Goal: Information Seeking & Learning: Compare options

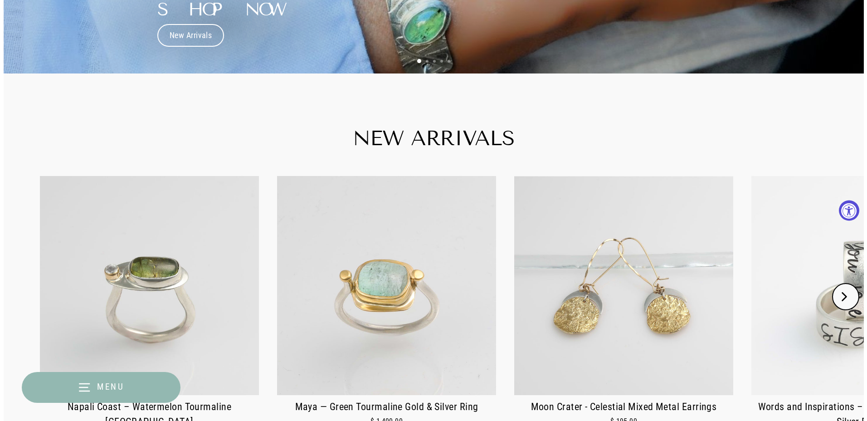
scroll to position [544, 0]
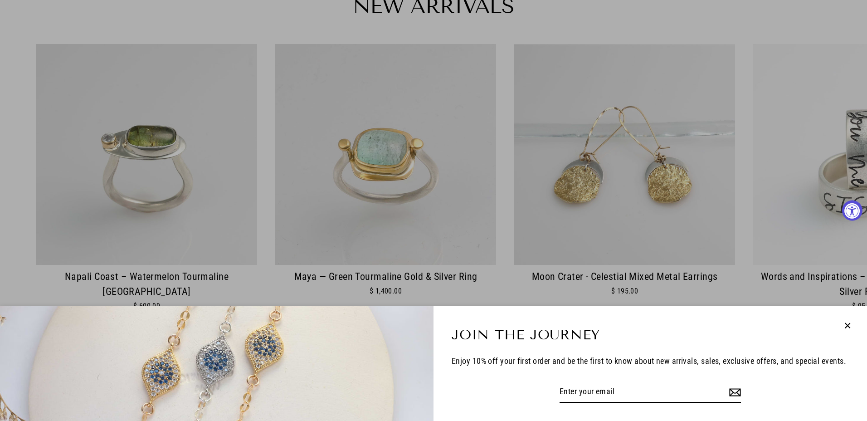
click at [604, 395] on input "Enter your email" at bounding box center [649, 391] width 181 height 21
click at [633, 388] on input "Enter your email" at bounding box center [649, 391] width 181 height 21
type input "lsherman@motivational.com"
click at [768, 392] on form "Enter your email Subscribe lsherman@motivational.com" at bounding box center [649, 391] width 397 height 21
drag, startPoint x: 684, startPoint y: 382, endPoint x: 692, endPoint y: 387, distance: 9.2
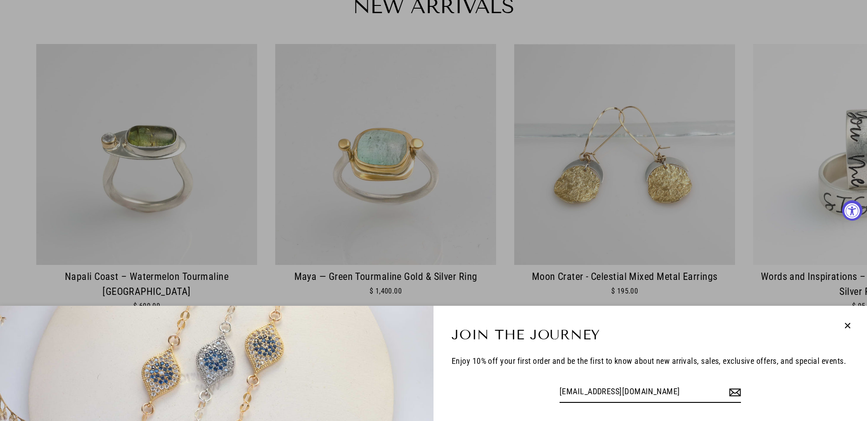
click at [684, 383] on input "lsherman@motivational.com" at bounding box center [649, 391] width 181 height 21
click at [778, 379] on div "Join the Journey Enjoy 10% off your first order and be the first to know about …" at bounding box center [649, 362] width 433 height 115
click at [729, 392] on icon "submit" at bounding box center [734, 392] width 10 height 7
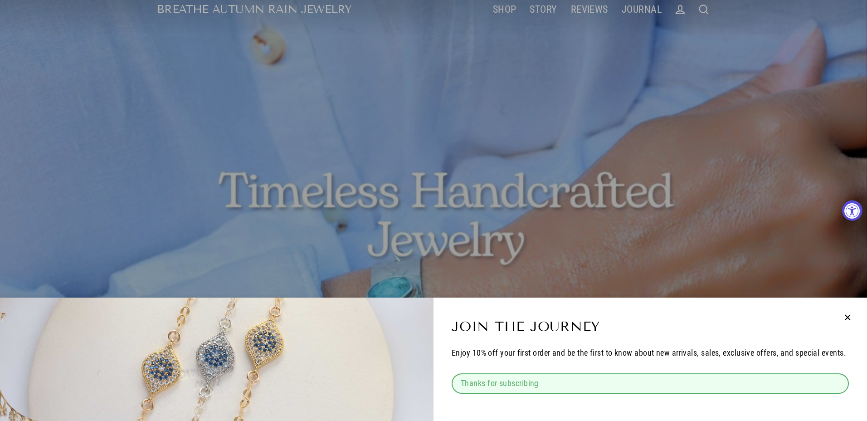
click at [851, 317] on icon "button" at bounding box center [847, 317] width 12 height 12
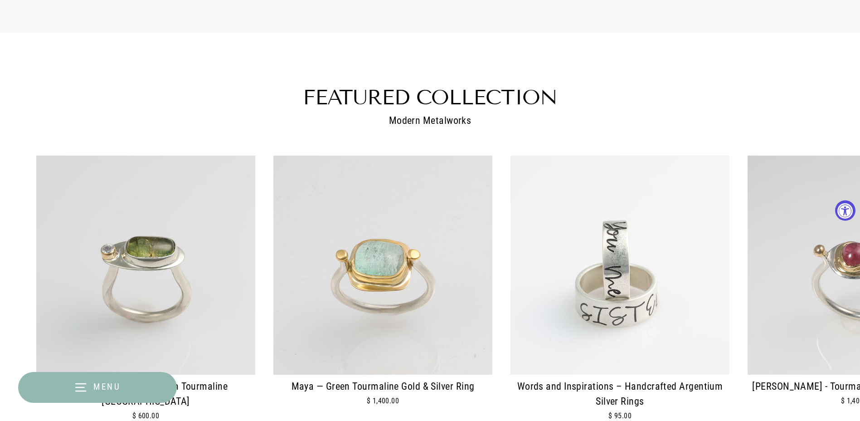
scroll to position [529, 0]
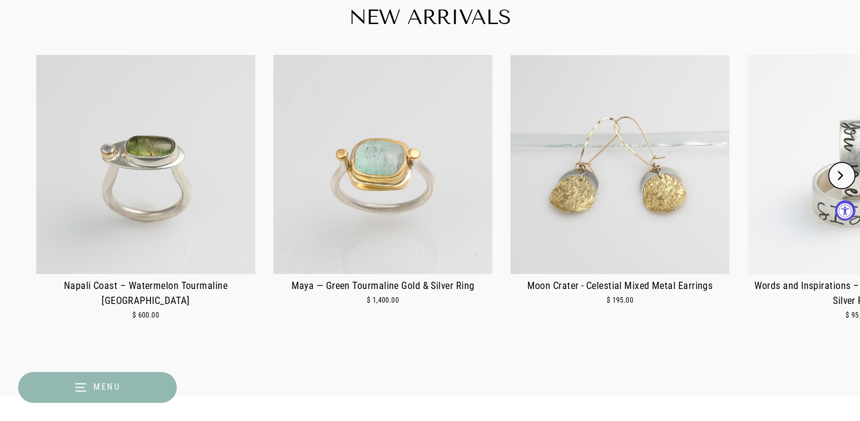
click at [836, 177] on icon "Next" at bounding box center [840, 175] width 9 height 9
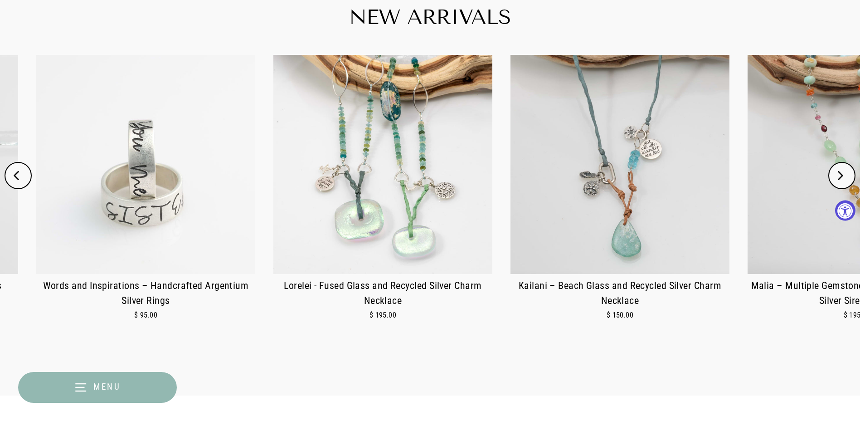
click at [847, 179] on button "Next" at bounding box center [841, 175] width 27 height 27
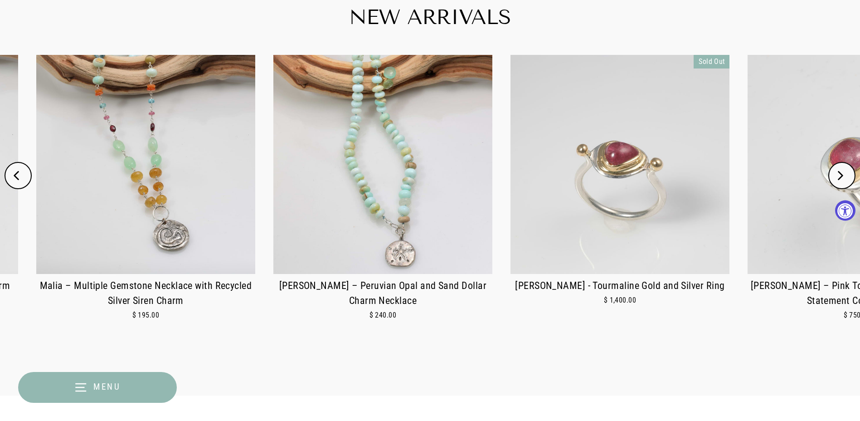
click at [847, 179] on button "Next" at bounding box center [841, 175] width 27 height 27
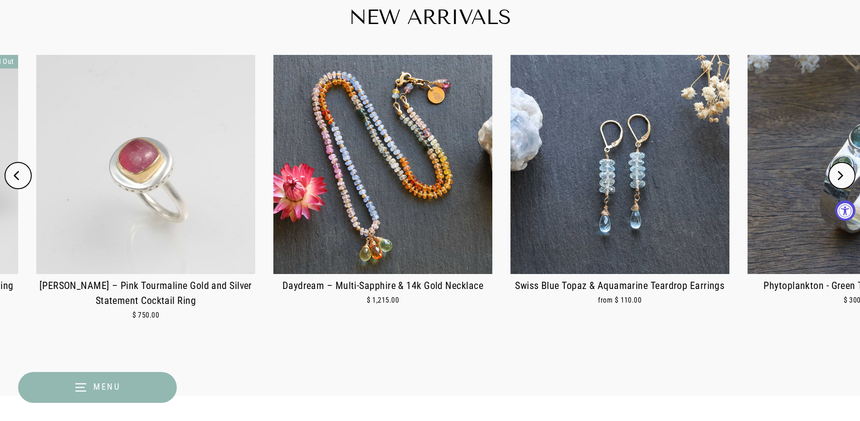
click at [848, 177] on button "Next" at bounding box center [841, 175] width 27 height 27
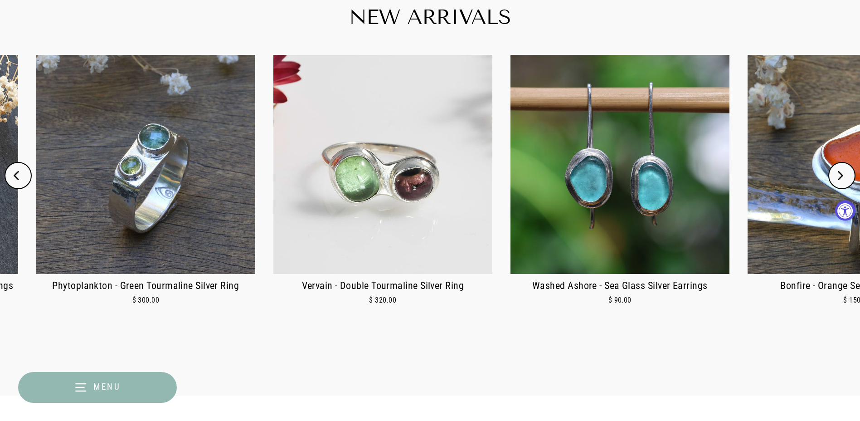
click at [848, 174] on button "Next" at bounding box center [841, 175] width 27 height 27
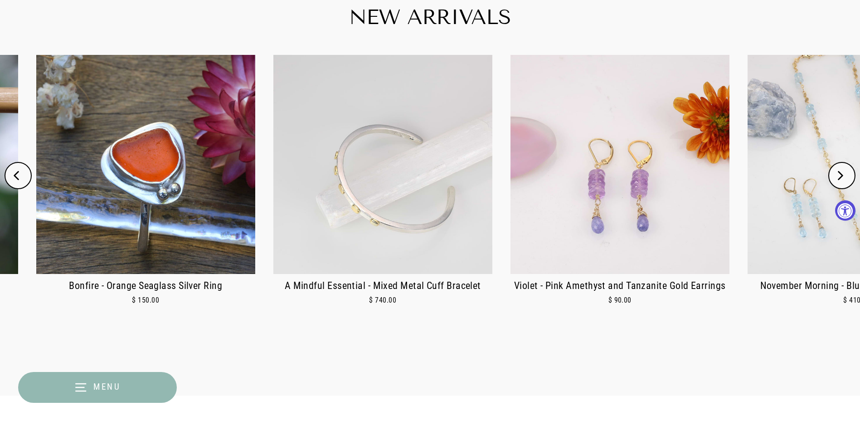
click at [848, 174] on button "Next" at bounding box center [841, 175] width 27 height 27
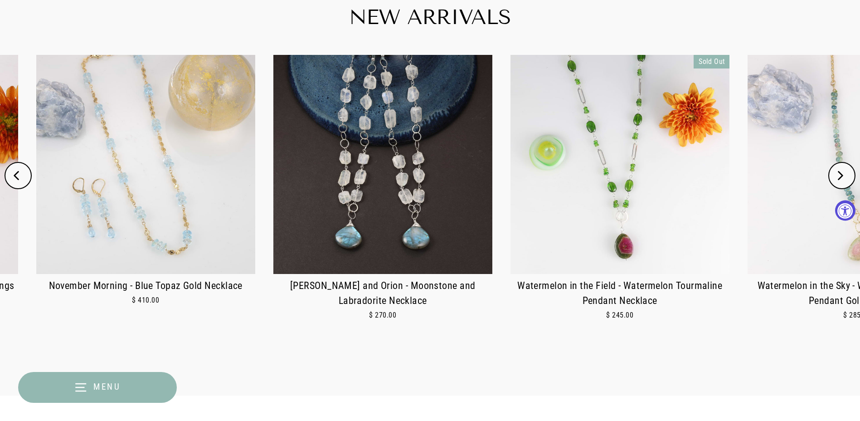
click at [848, 174] on button "Next" at bounding box center [841, 175] width 27 height 27
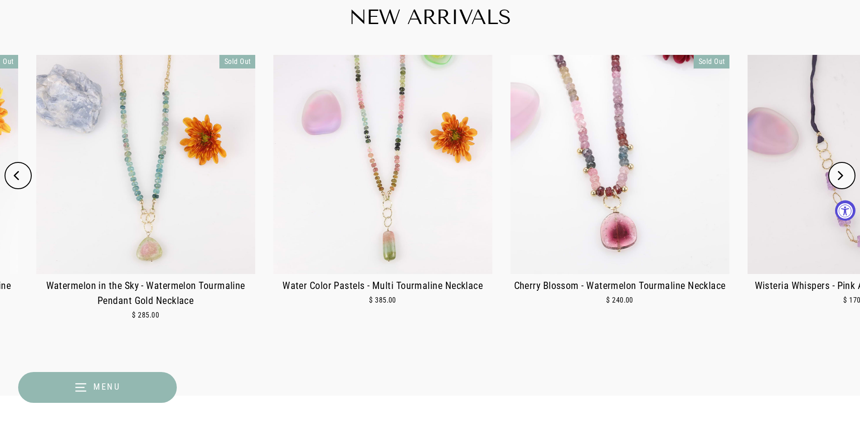
click at [848, 174] on button "Next" at bounding box center [841, 175] width 27 height 27
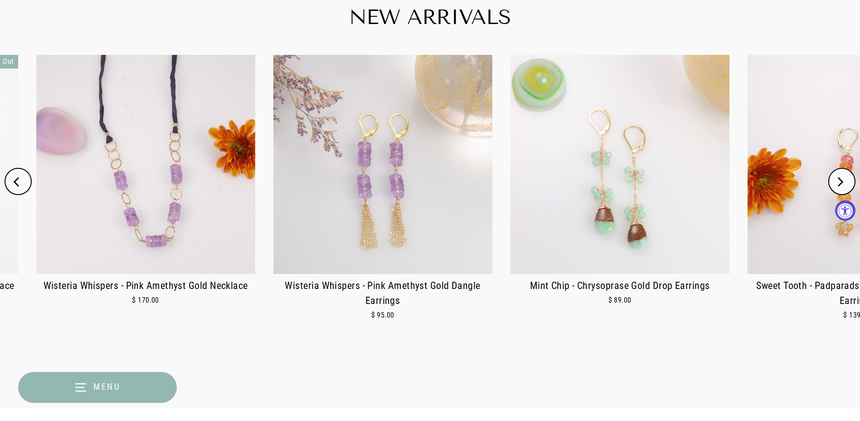
click at [848, 174] on button "Next" at bounding box center [841, 181] width 27 height 27
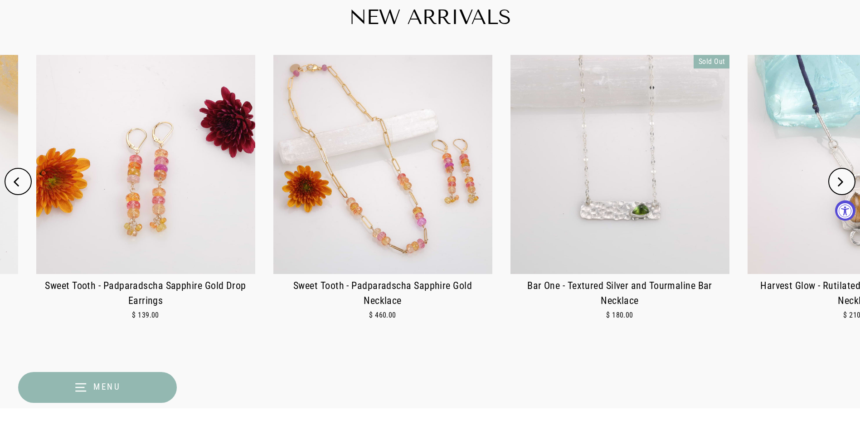
click at [848, 174] on button "Next" at bounding box center [841, 181] width 27 height 27
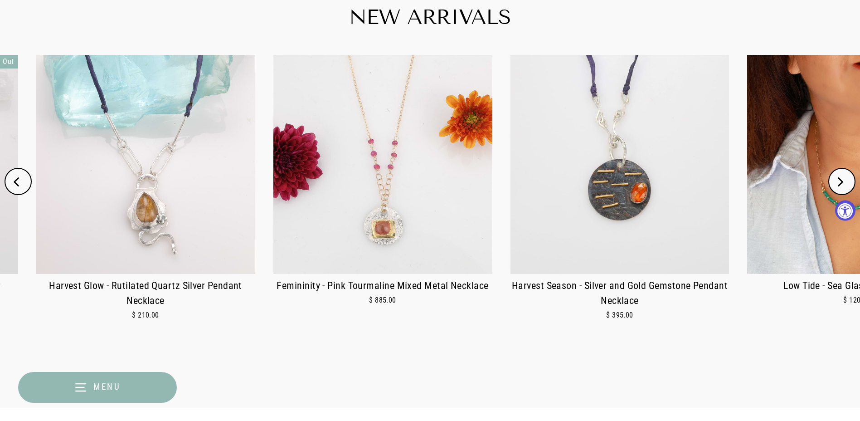
click at [848, 174] on button "Next" at bounding box center [841, 181] width 27 height 27
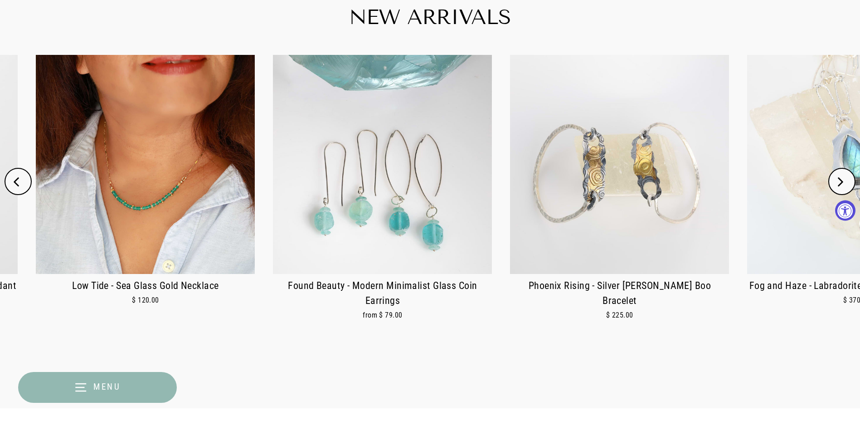
click at [848, 174] on button "Next" at bounding box center [841, 181] width 27 height 27
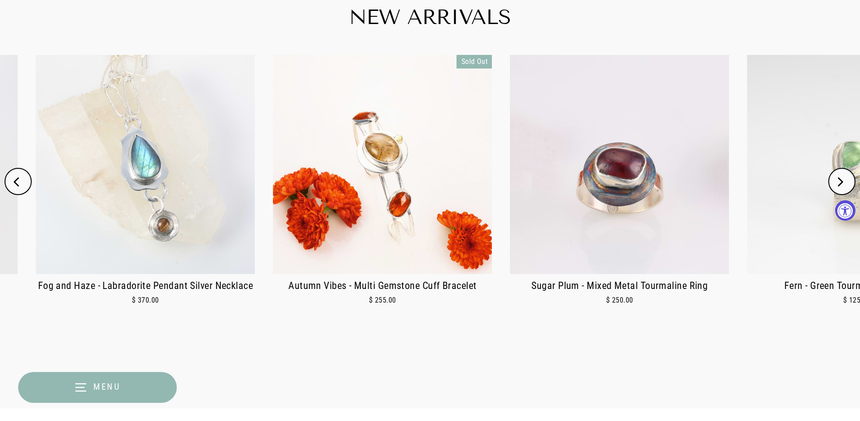
click at [828, 184] on button "Next" at bounding box center [841, 181] width 27 height 27
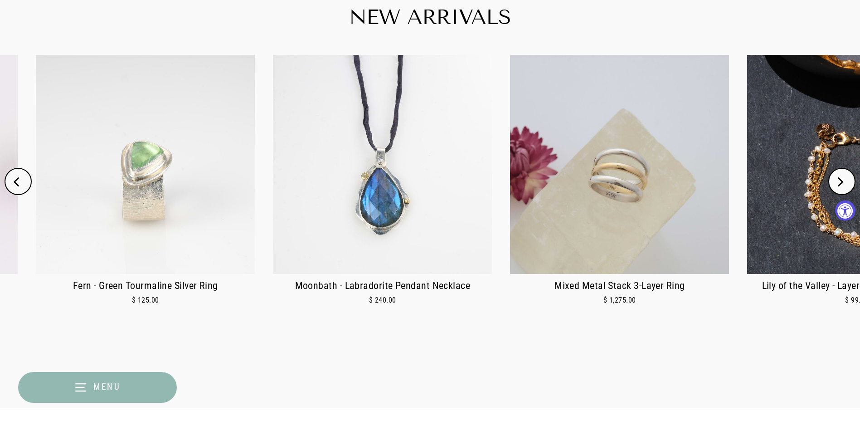
click at [838, 184] on icon "Next" at bounding box center [840, 181] width 9 height 9
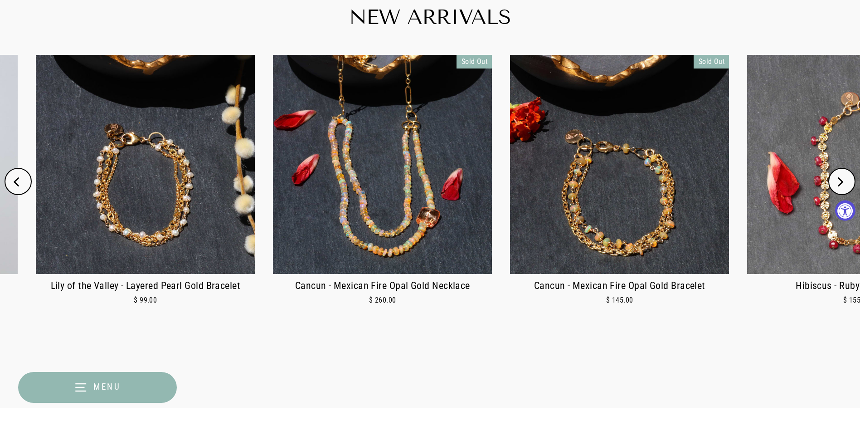
click at [838, 184] on icon "Next" at bounding box center [840, 181] width 9 height 9
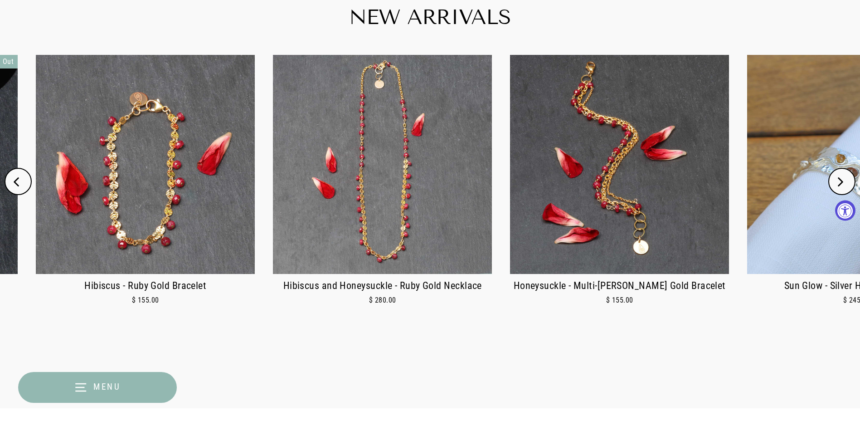
click at [838, 184] on icon "Next" at bounding box center [840, 181] width 9 height 9
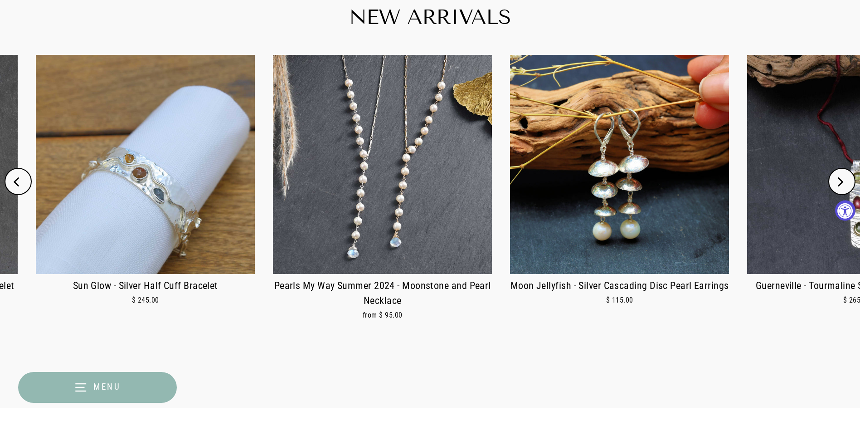
click at [838, 184] on icon "Next" at bounding box center [840, 181] width 9 height 9
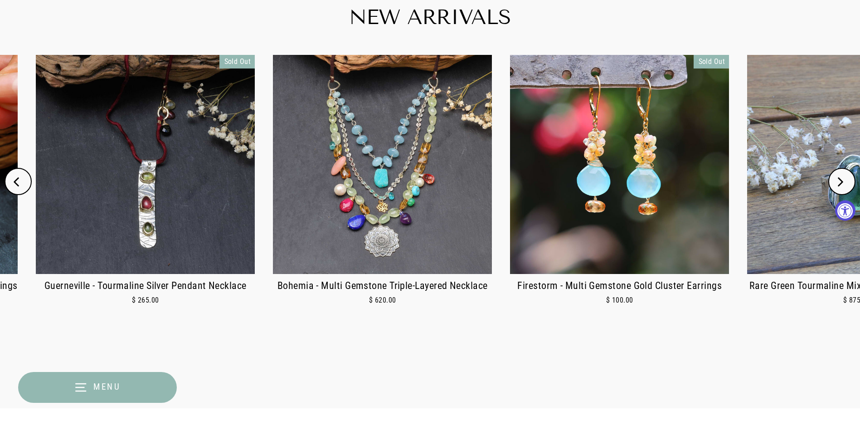
click at [838, 184] on icon "Next" at bounding box center [840, 181] width 9 height 9
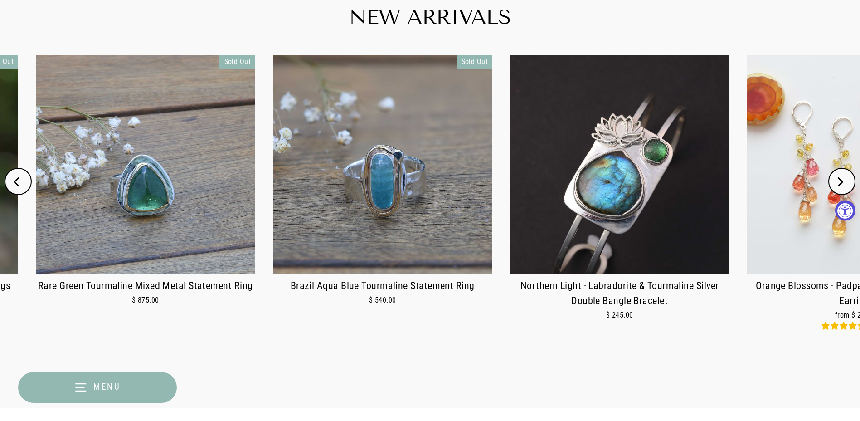
click at [838, 184] on icon "Next" at bounding box center [840, 181] width 9 height 9
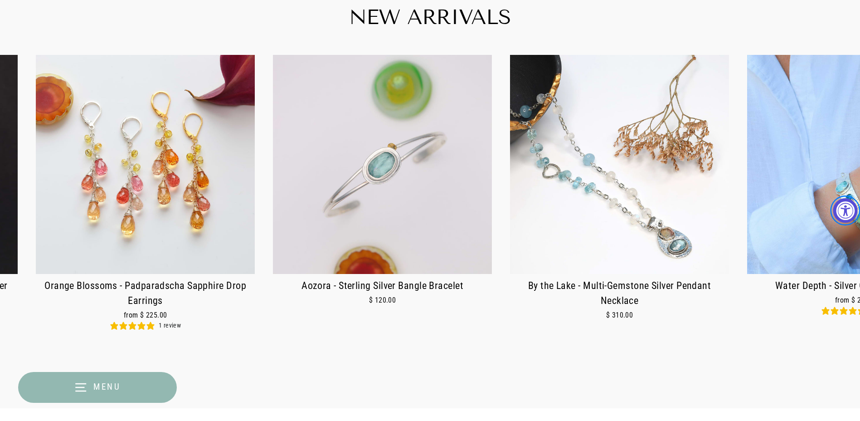
click at [837, 212] on span "Accessibility Widget, click to open" at bounding box center [845, 210] width 19 height 19
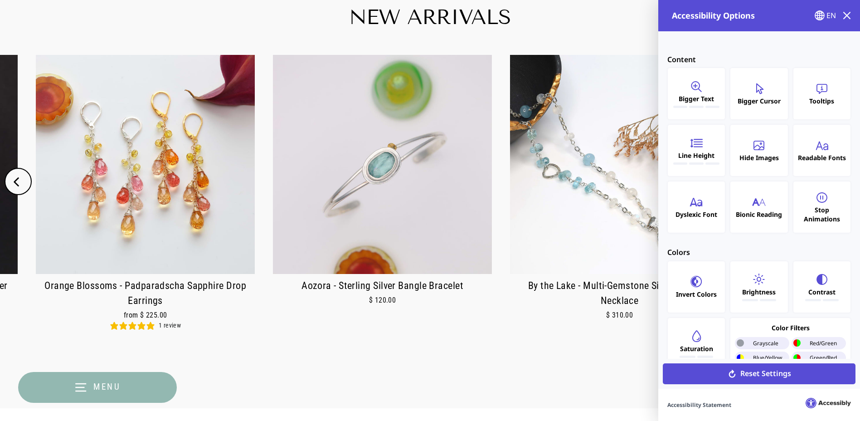
click at [547, 353] on div "Napali Coast – Watermelon Tourmaline Silver Ring $ 600.00 Maya — Green Tourmali…" at bounding box center [430, 204] width 860 height 298
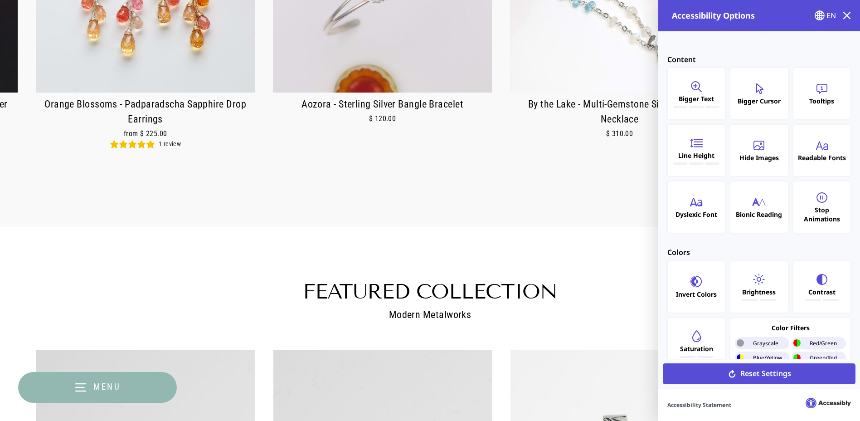
scroll to position [846, 0]
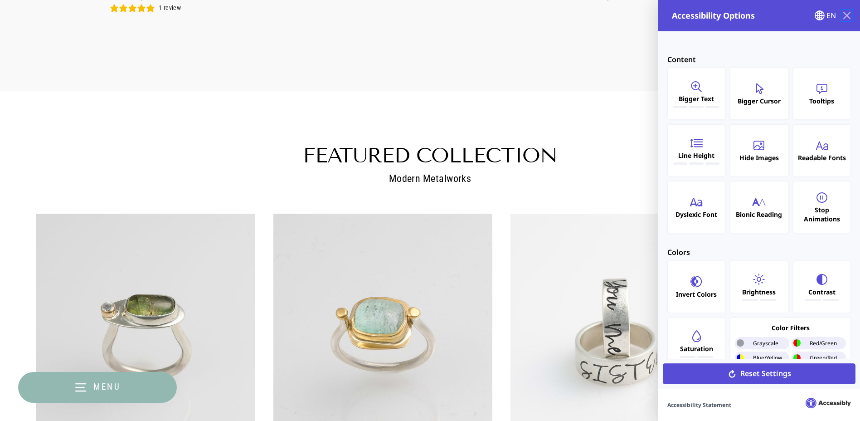
click at [848, 14] on span "Close Accessibility widget" at bounding box center [847, 15] width 8 height 8
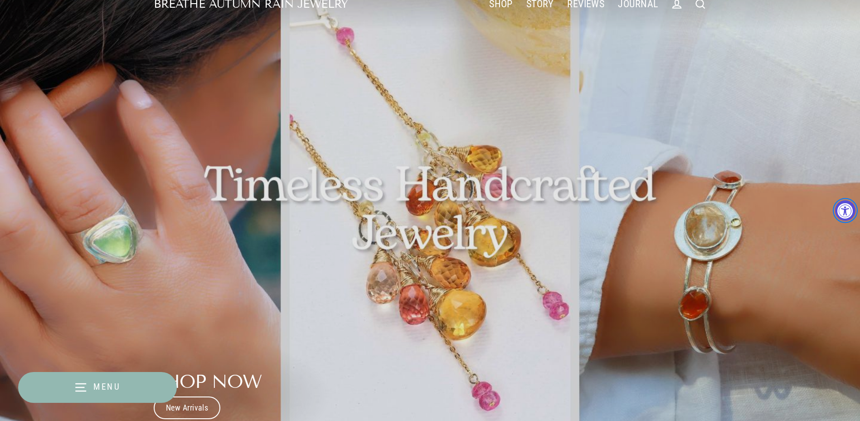
scroll to position [0, 0]
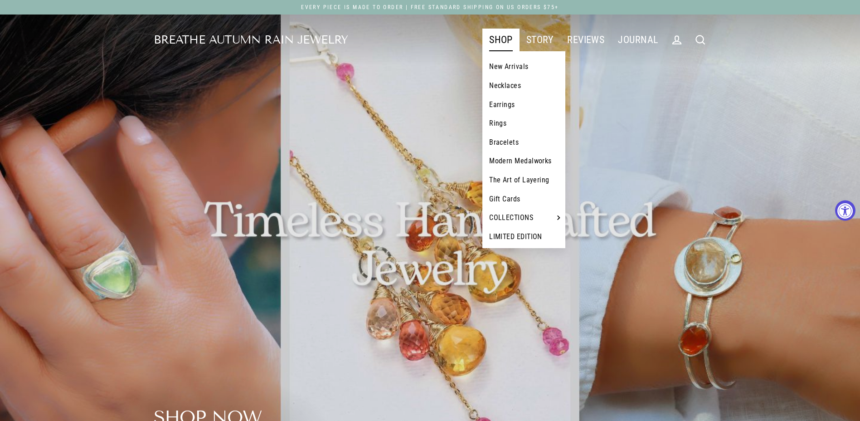
click at [490, 125] on link "Rings" at bounding box center [523, 123] width 83 height 19
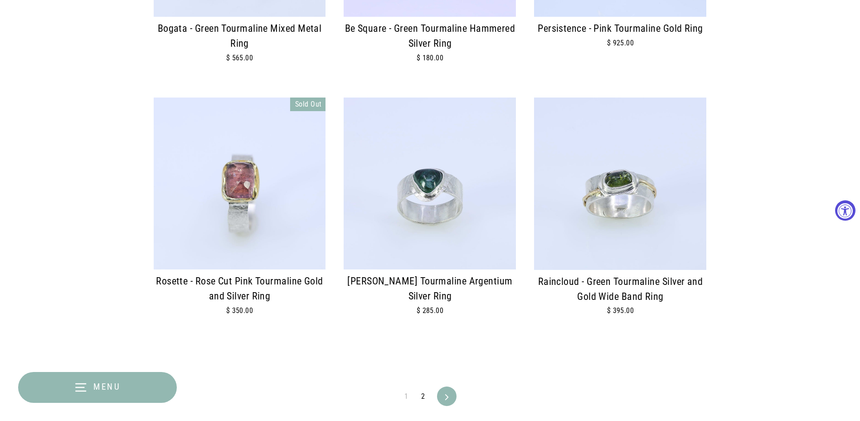
scroll to position [1949, 0]
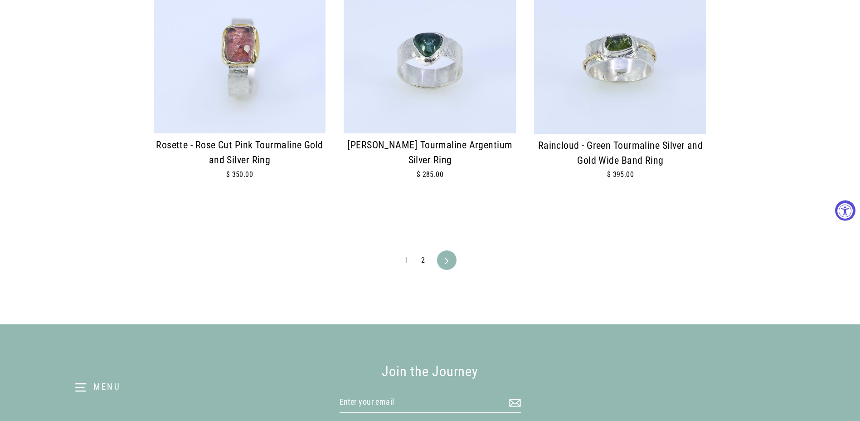
click at [445, 259] on icon at bounding box center [447, 261] width 6 height 6
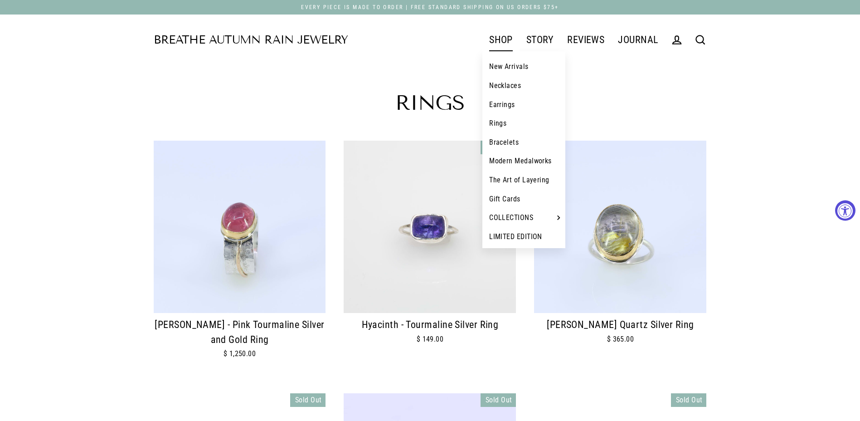
click at [510, 147] on link "Bracelets" at bounding box center [523, 142] width 83 height 19
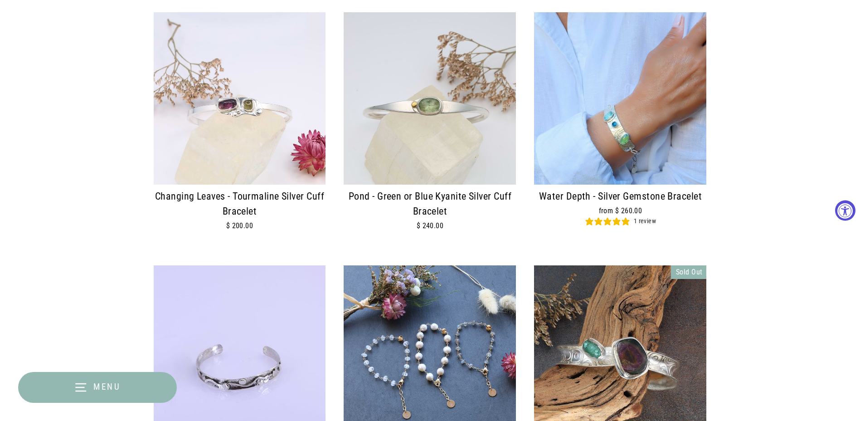
scroll to position [1224, 0]
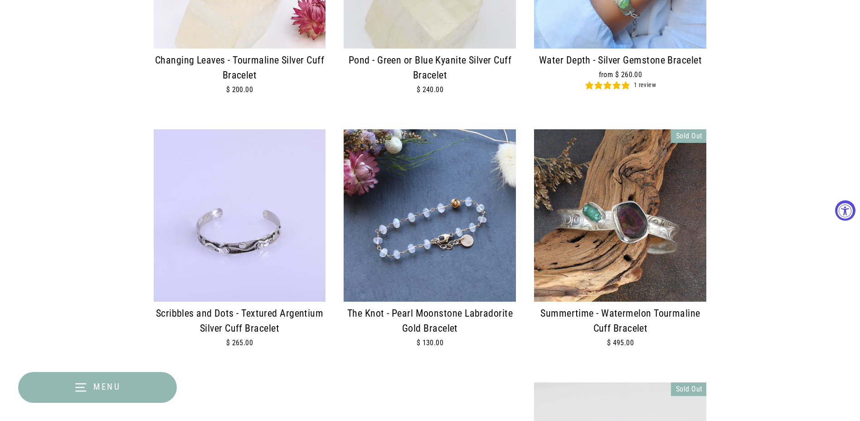
click at [376, 216] on div at bounding box center [430, 215] width 172 height 172
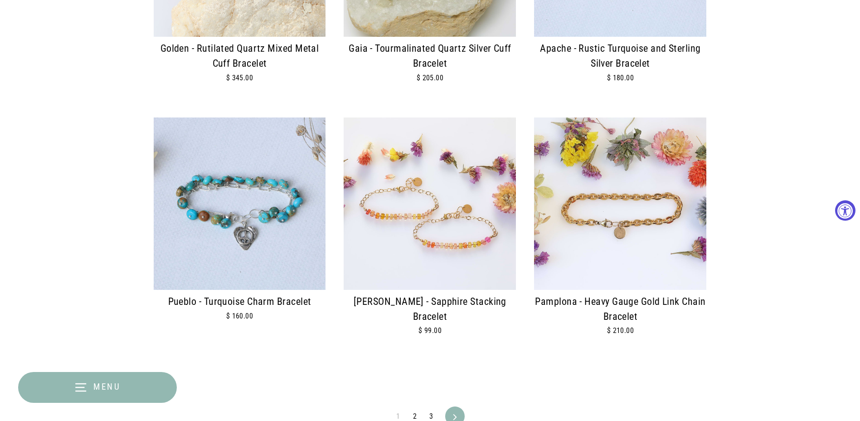
scroll to position [2040, 0]
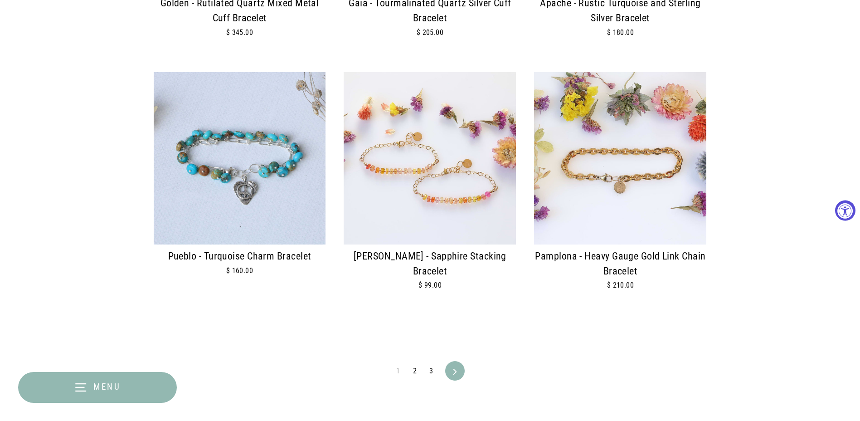
click at [455, 367] on link "Next" at bounding box center [454, 370] width 17 height 19
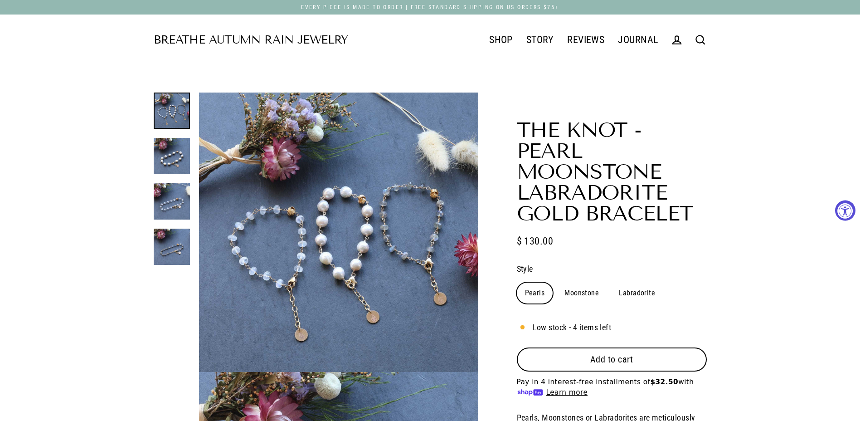
select select "3"
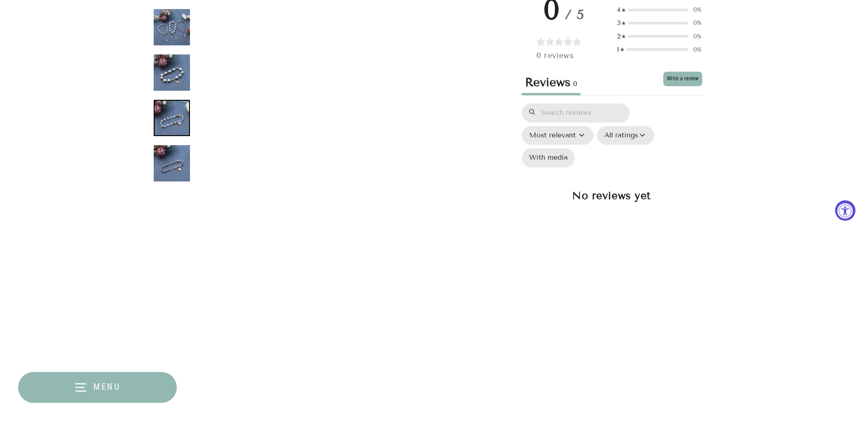
scroll to position [952, 0]
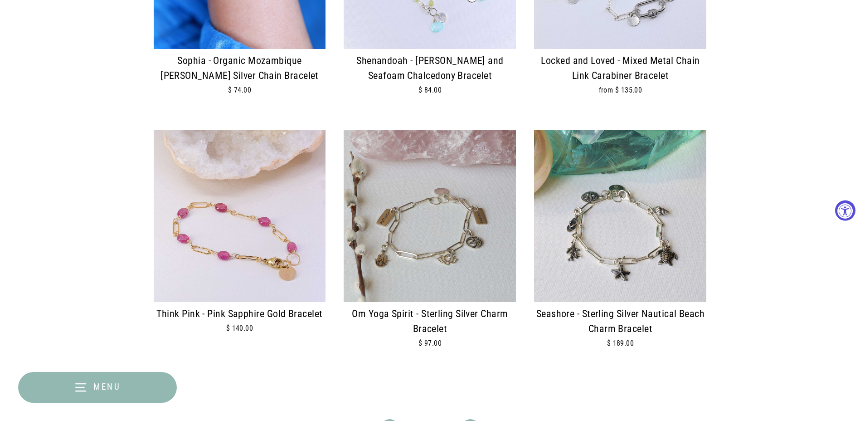
scroll to position [2130, 0]
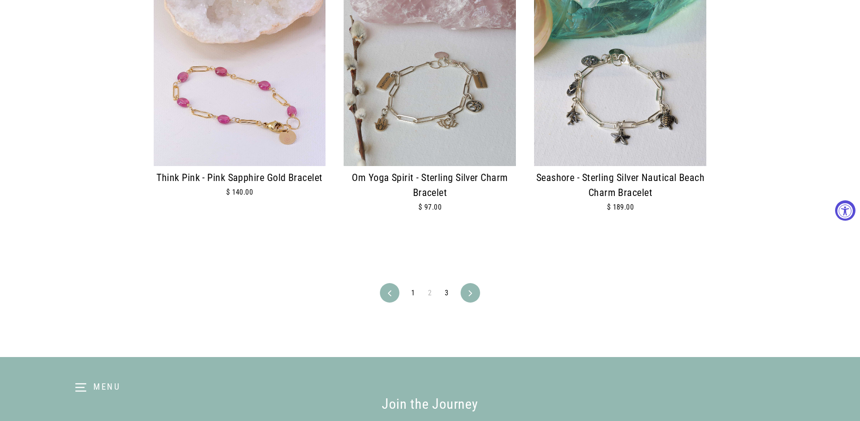
click at [469, 294] on icon at bounding box center [470, 293] width 6 height 6
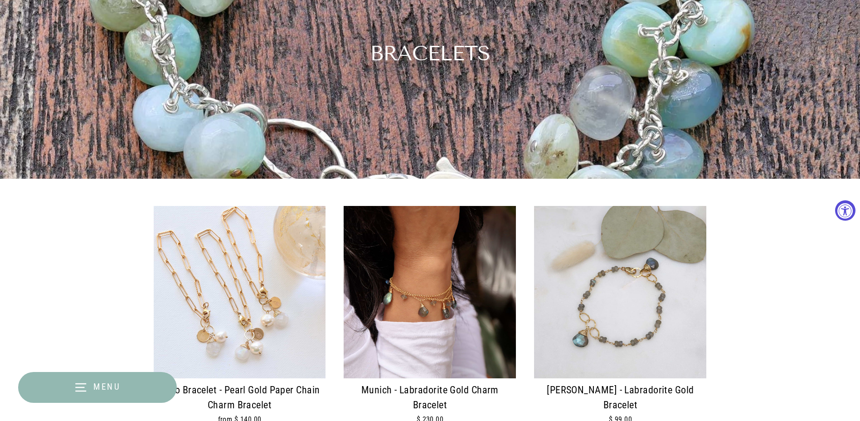
scroll to position [181, 0]
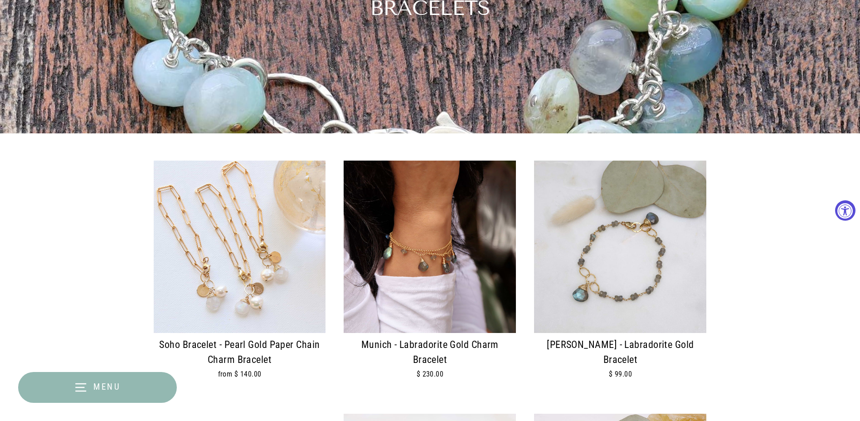
click at [415, 235] on img at bounding box center [430, 246] width 172 height 172
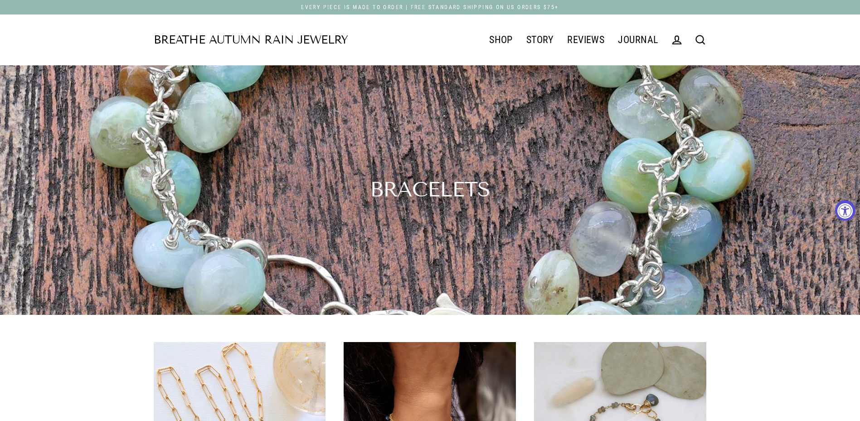
click at [490, 103] on link "Earrings" at bounding box center [523, 99] width 83 height 19
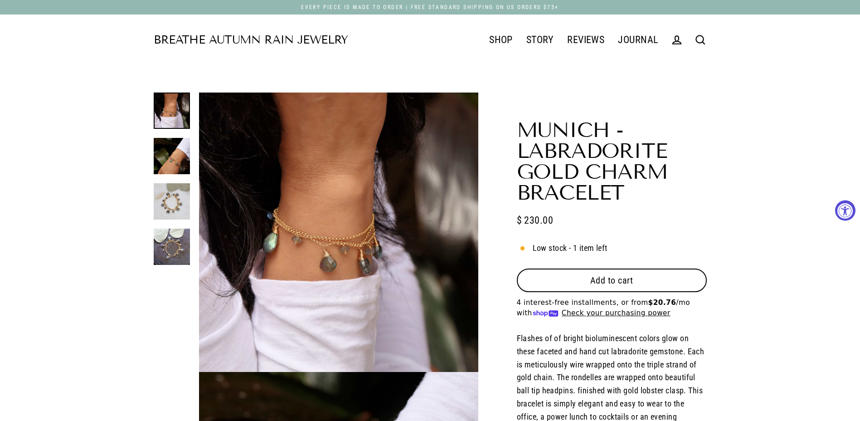
select select "3"
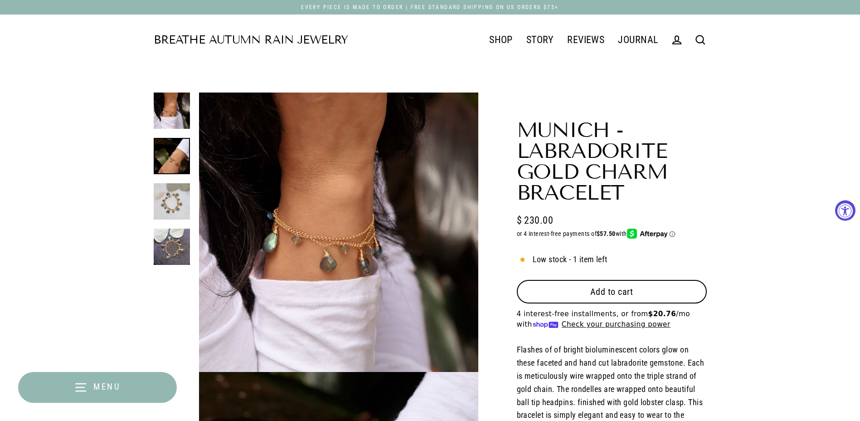
scroll to position [279, 0]
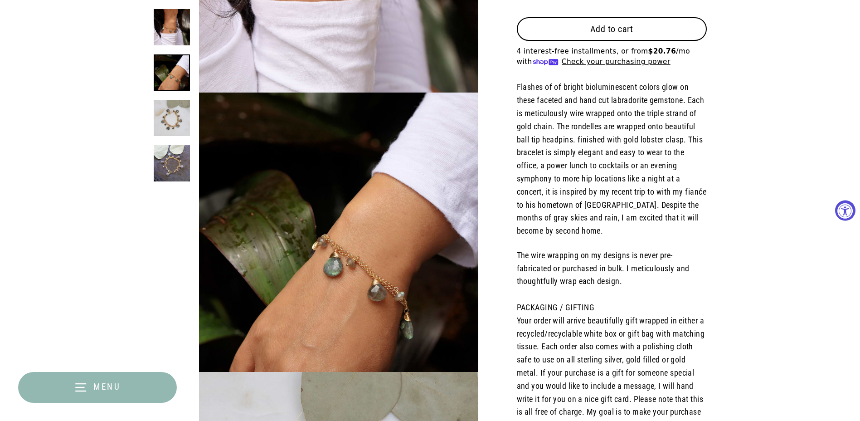
click at [165, 152] on div at bounding box center [172, 95] width 36 height 172
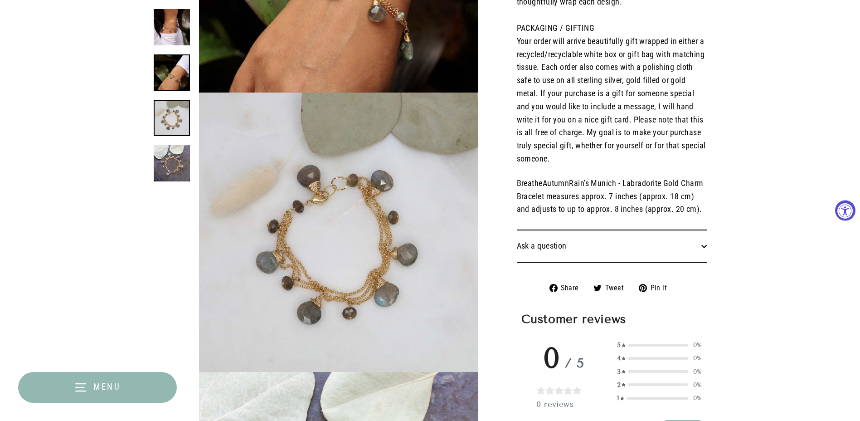
click at [169, 124] on link at bounding box center [172, 118] width 36 height 36
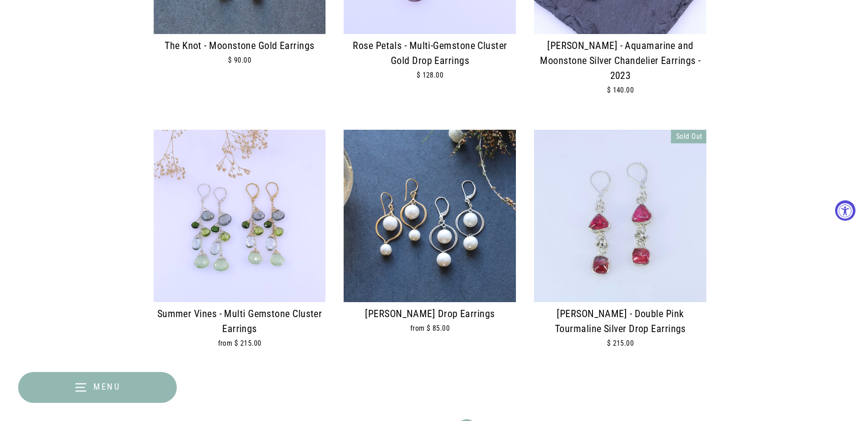
scroll to position [2085, 0]
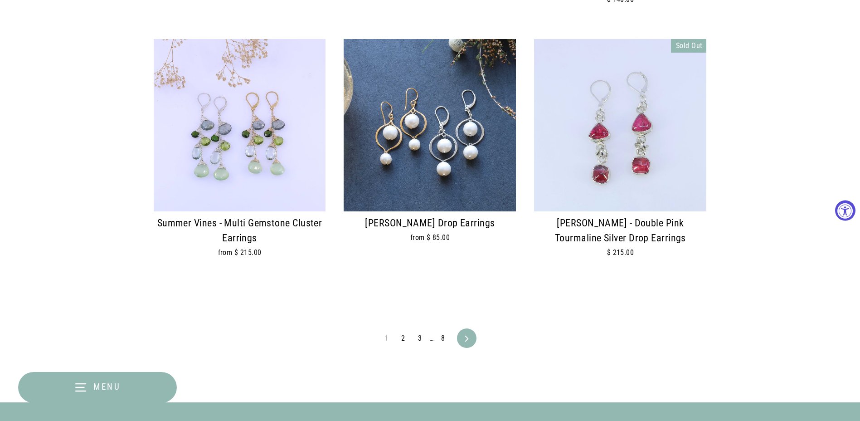
click at [461, 328] on link "Next" at bounding box center [466, 337] width 17 height 19
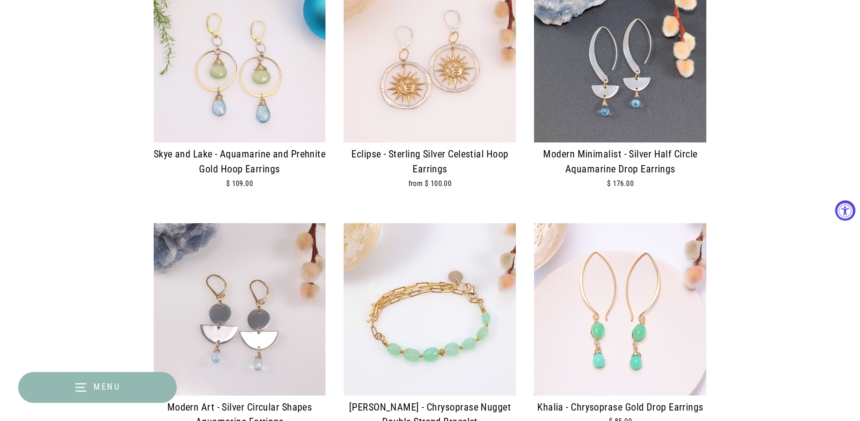
scroll to position [2040, 0]
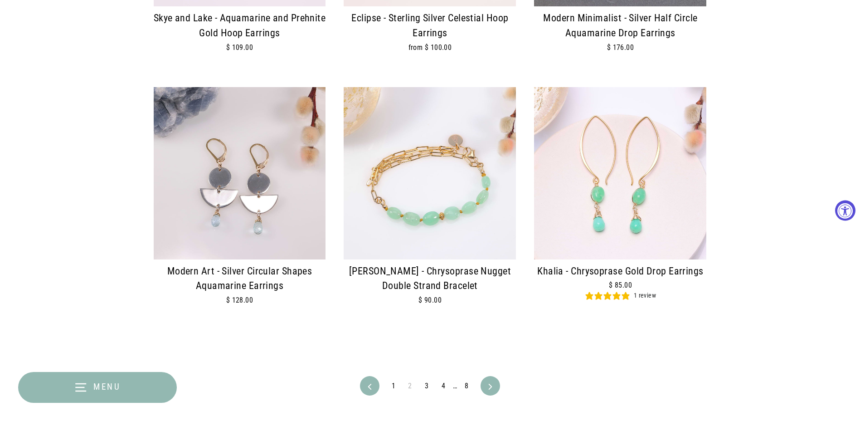
click at [487, 376] on link "Next" at bounding box center [490, 385] width 17 height 19
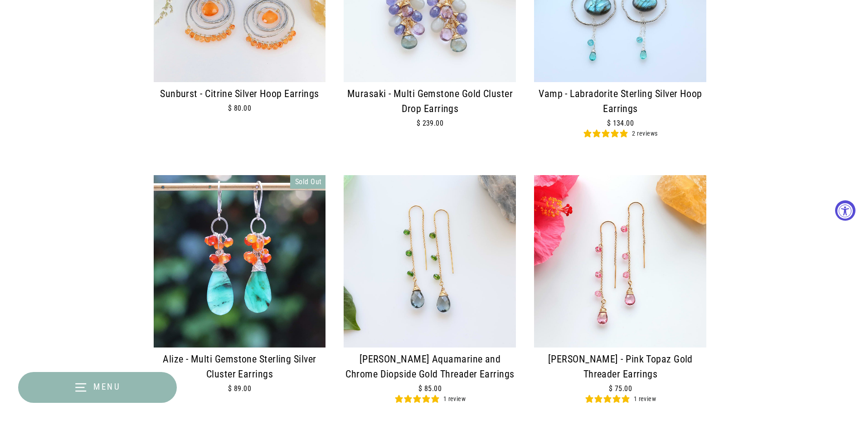
scroll to position [2085, 0]
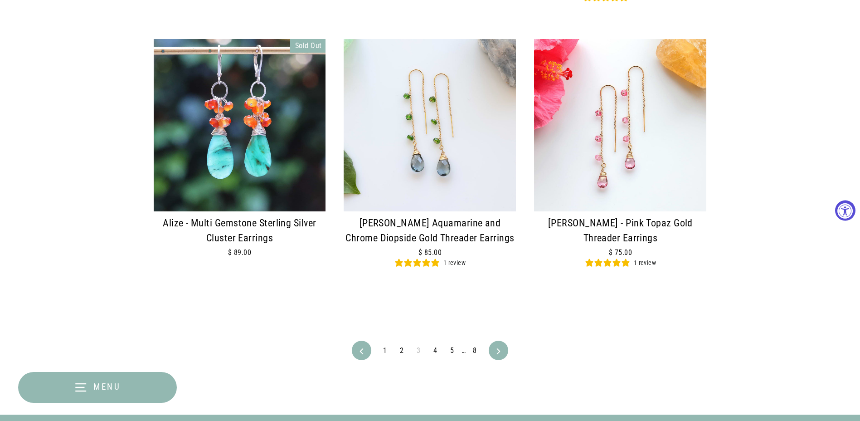
click at [503, 349] on link "Next" at bounding box center [498, 349] width 17 height 19
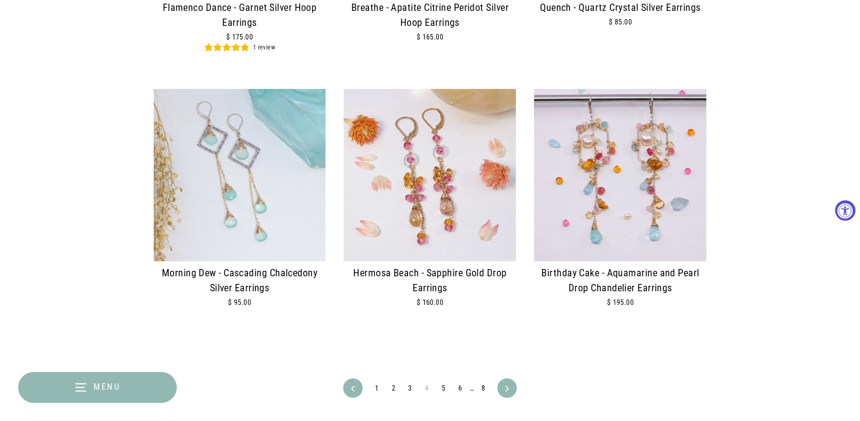
scroll to position [2175, 0]
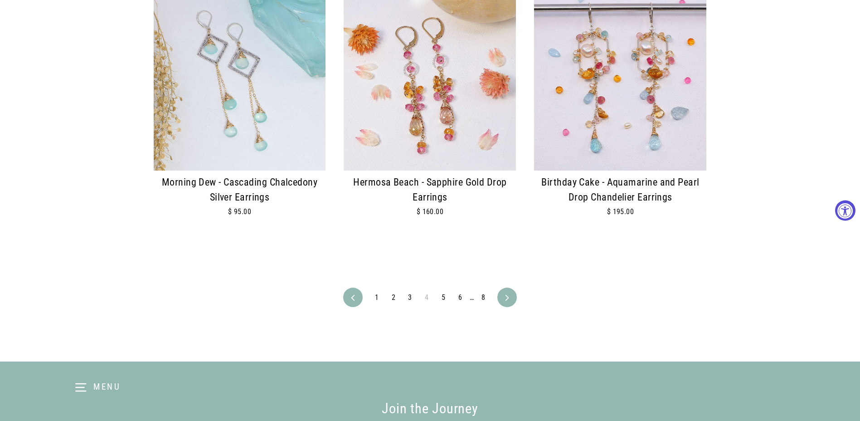
click at [502, 298] on link "Next" at bounding box center [507, 296] width 17 height 19
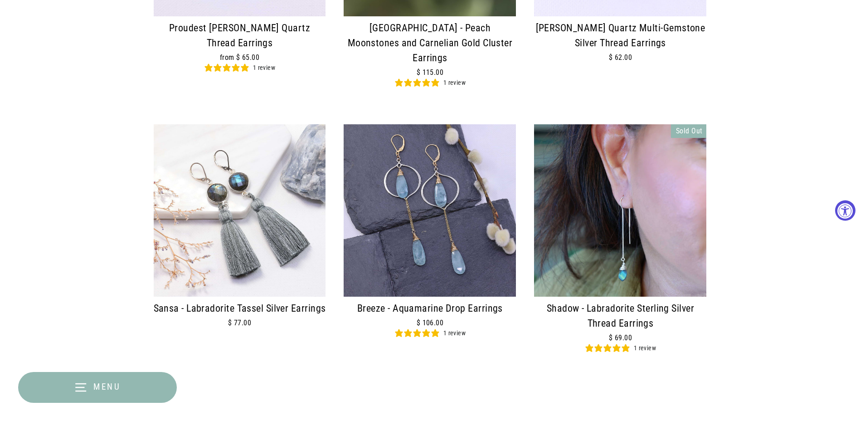
scroll to position [2175, 0]
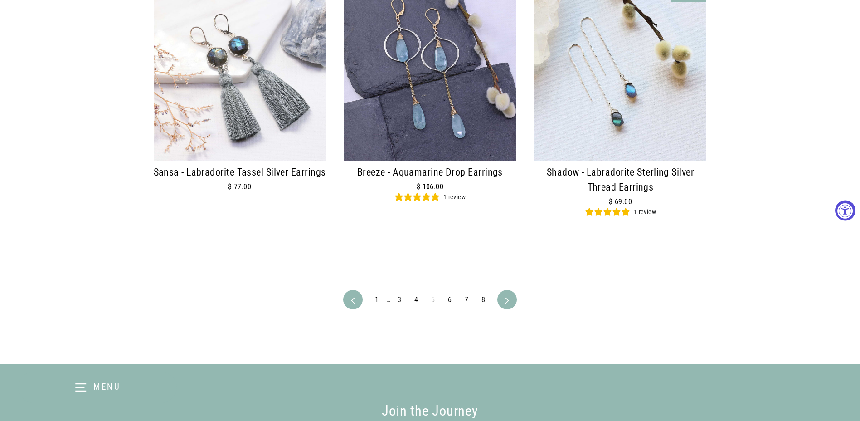
click at [507, 297] on icon at bounding box center [506, 300] width 3 height 6
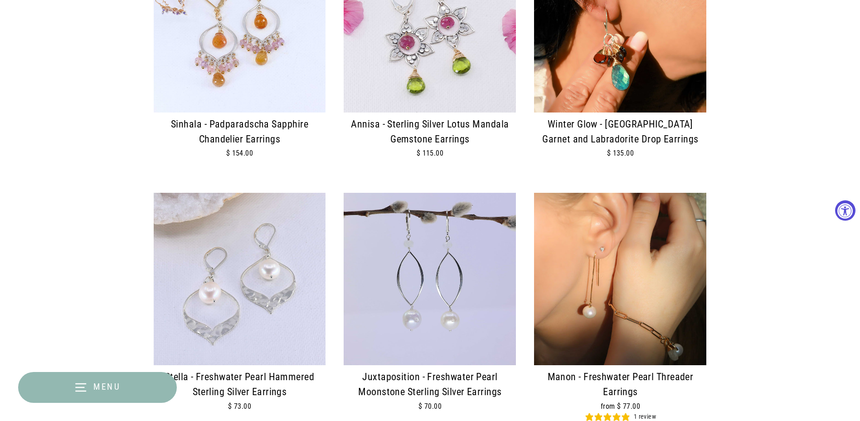
scroll to position [1586, 0]
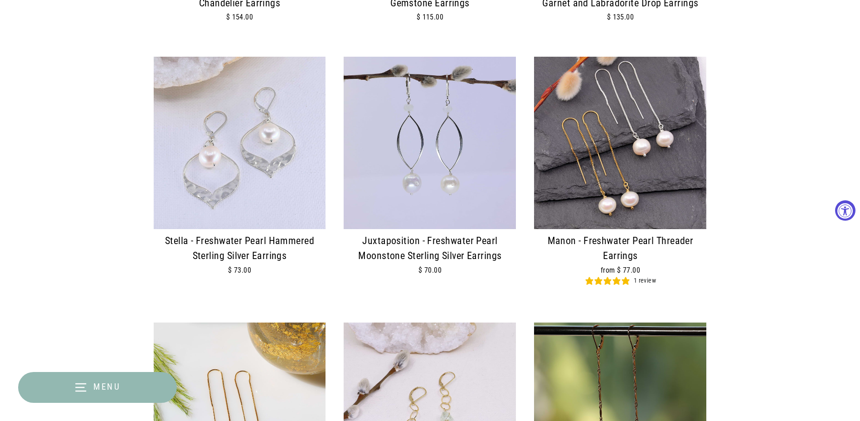
click at [621, 284] on icon "5 stars, 1 ratings" at bounding box center [625, 280] width 9 height 9
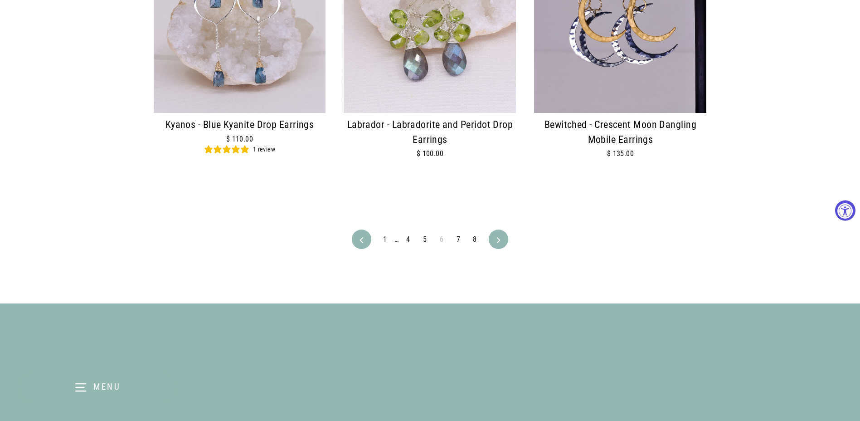
scroll to position [2266, 0]
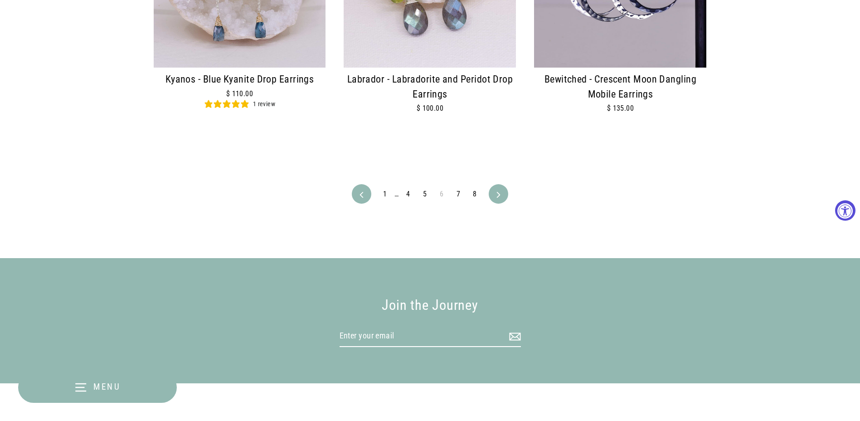
click at [501, 198] on icon at bounding box center [498, 195] width 6 height 6
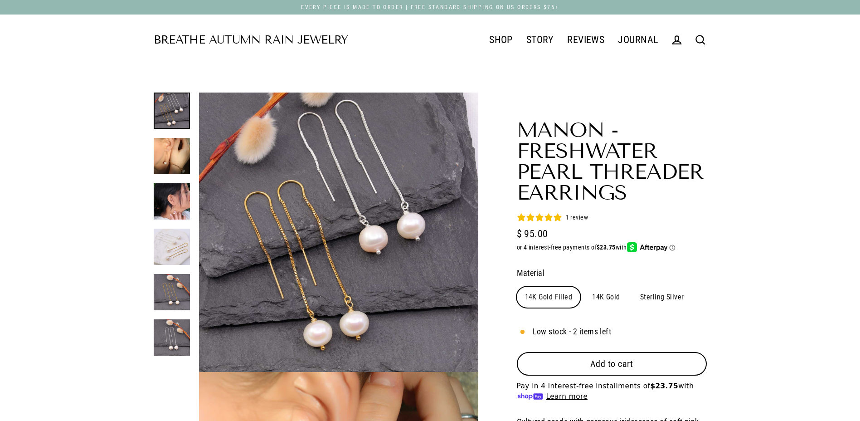
select select "3"
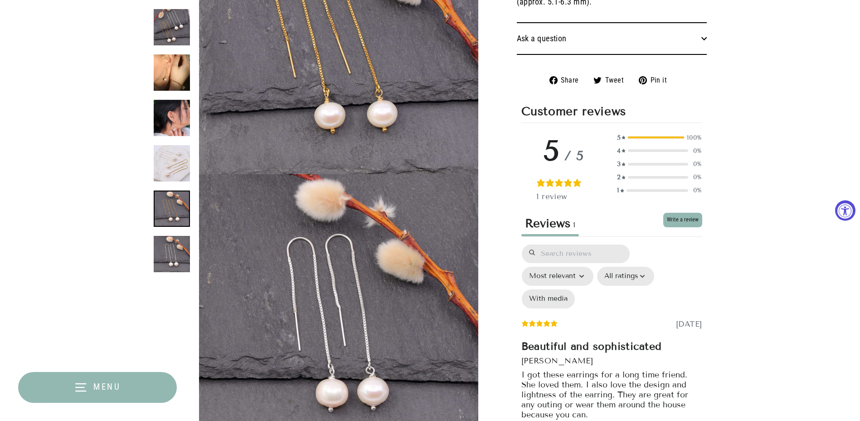
scroll to position [1541, 0]
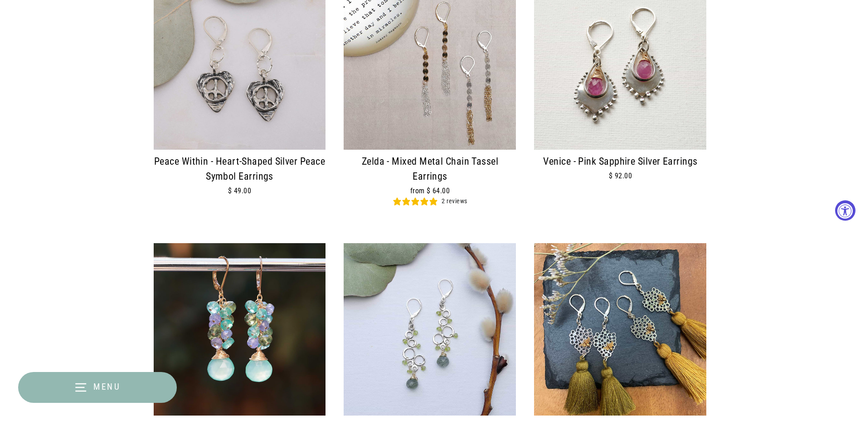
scroll to position [2085, 0]
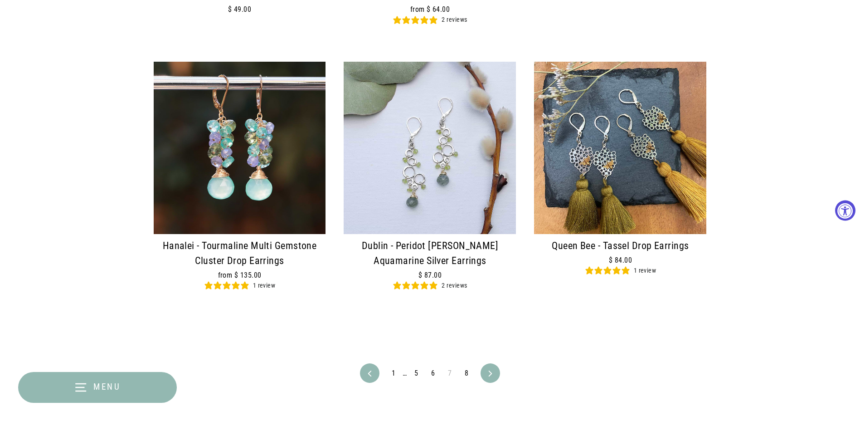
click at [493, 366] on link "Next" at bounding box center [490, 372] width 17 height 19
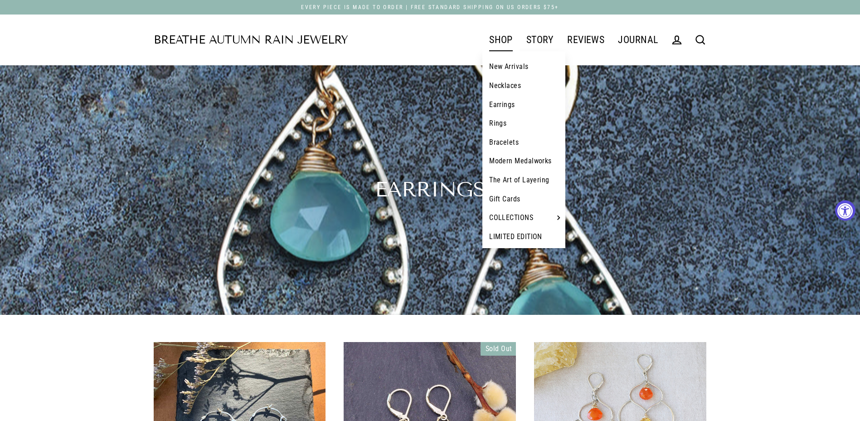
click at [505, 83] on link "Necklaces" at bounding box center [523, 85] width 83 height 19
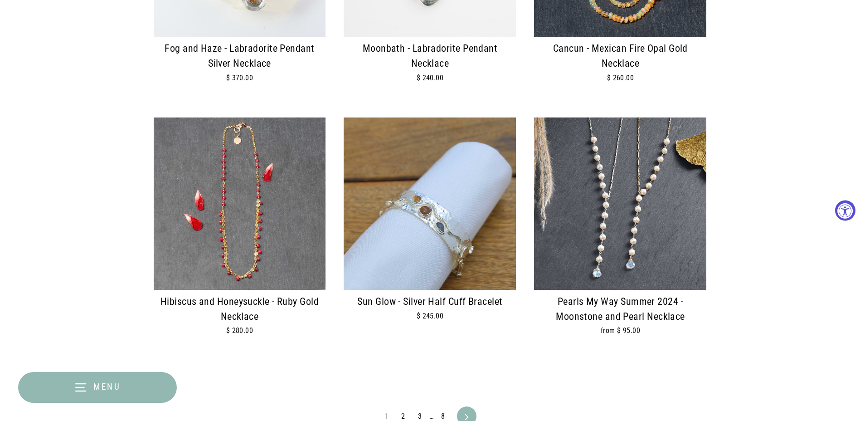
scroll to position [2085, 0]
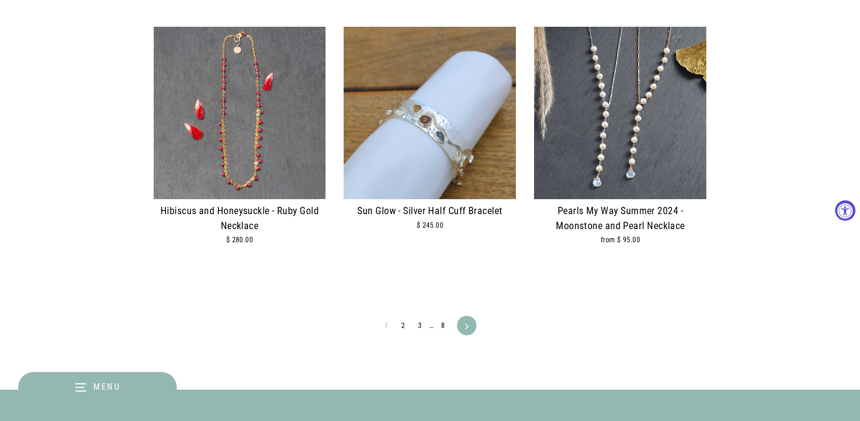
click at [464, 325] on icon at bounding box center [467, 326] width 6 height 6
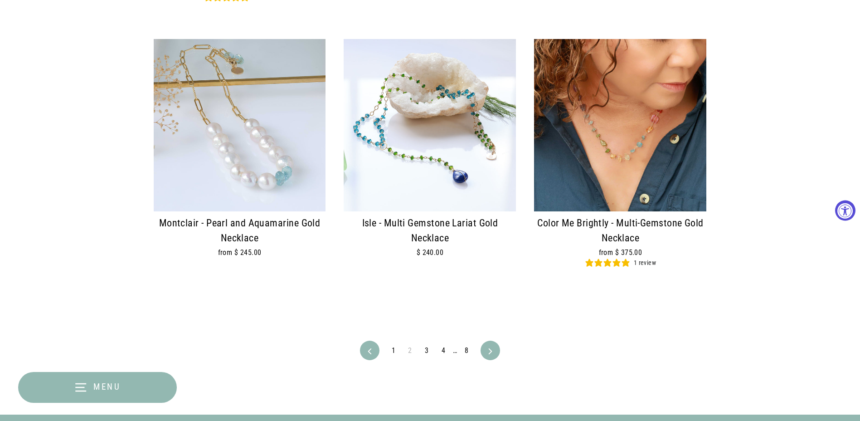
scroll to position [2175, 0]
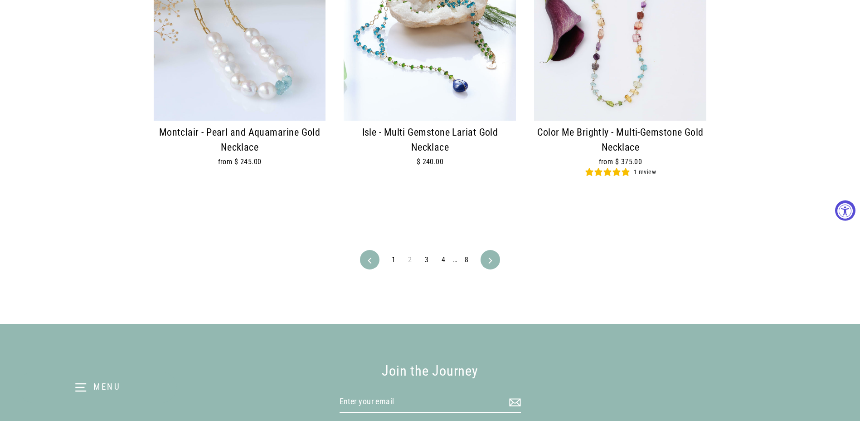
click at [482, 256] on link "Next" at bounding box center [490, 259] width 17 height 19
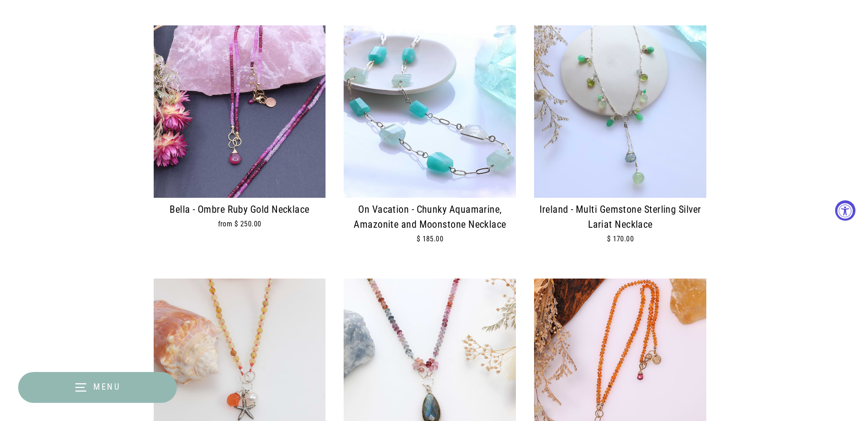
scroll to position [2040, 0]
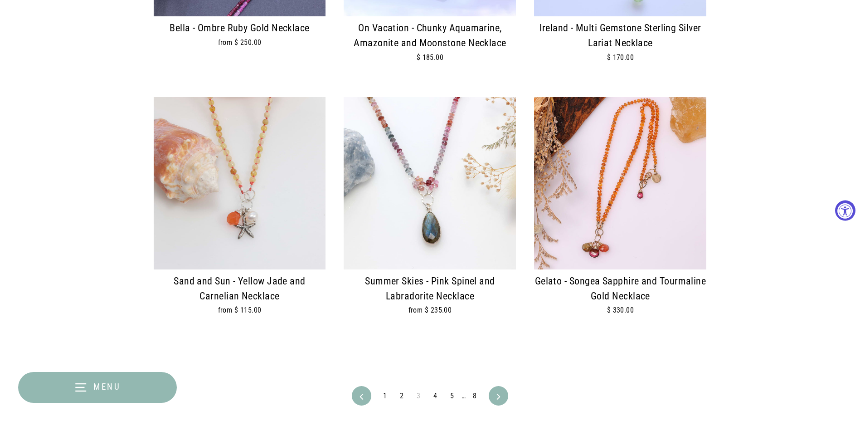
click at [497, 393] on icon at bounding box center [498, 396] width 6 height 6
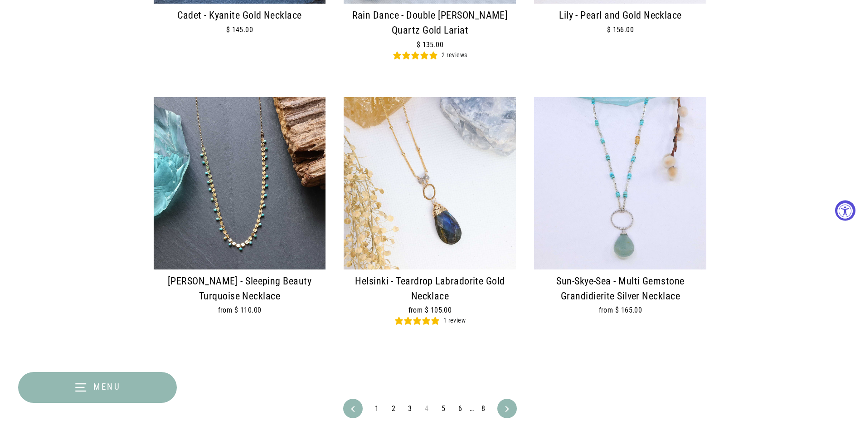
scroll to position [2130, 0]
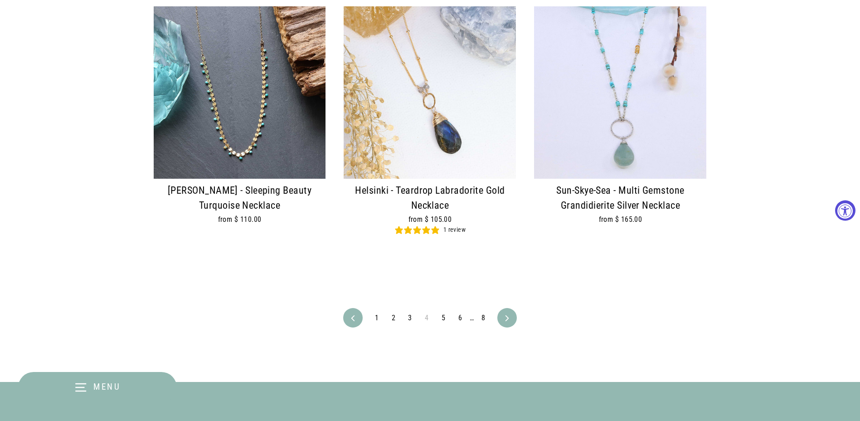
click at [508, 315] on link "Next" at bounding box center [507, 317] width 17 height 19
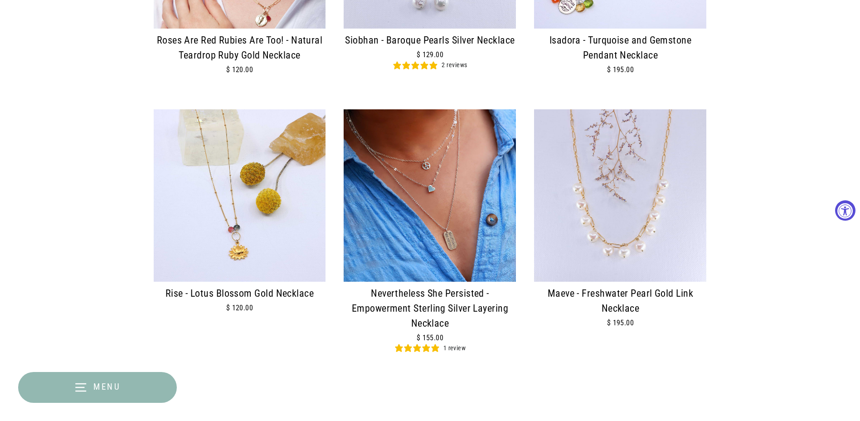
scroll to position [2085, 0]
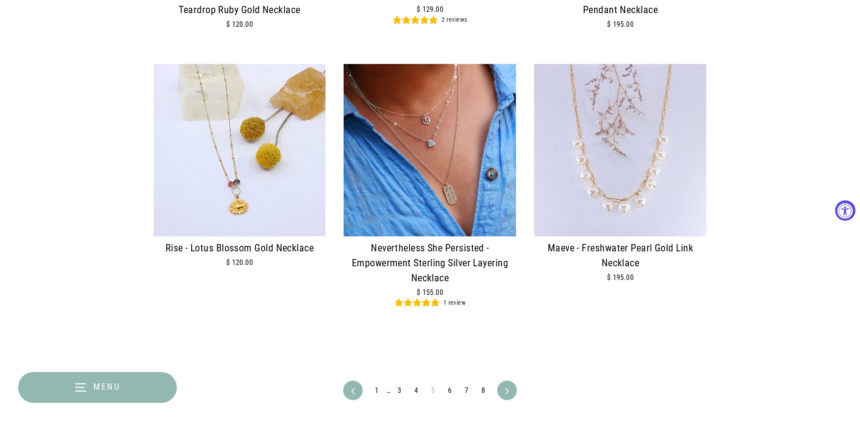
click at [503, 389] on link "Next" at bounding box center [507, 389] width 17 height 19
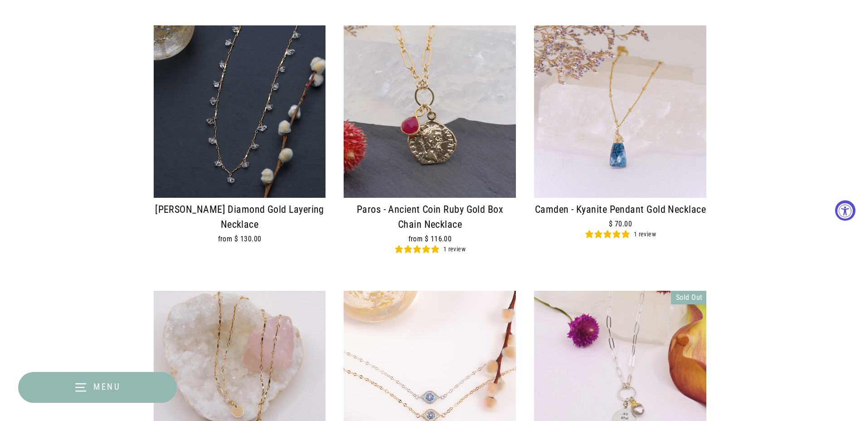
scroll to position [1994, 0]
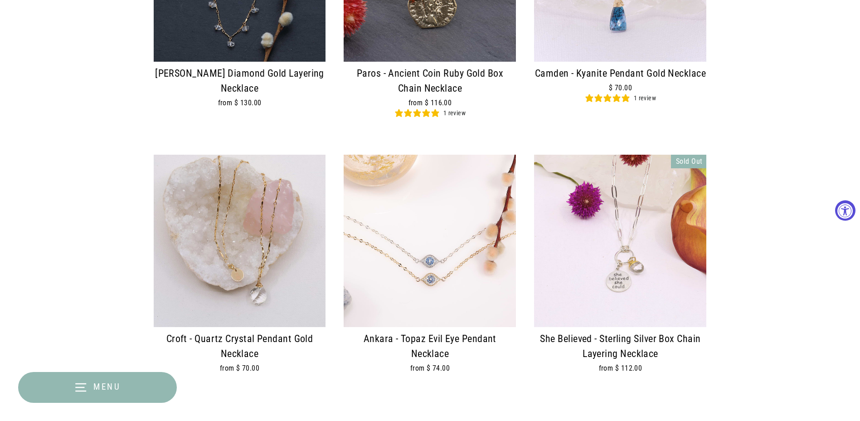
click at [431, 116] on icon "5 stars, 1 ratings" at bounding box center [435, 112] width 9 height 9
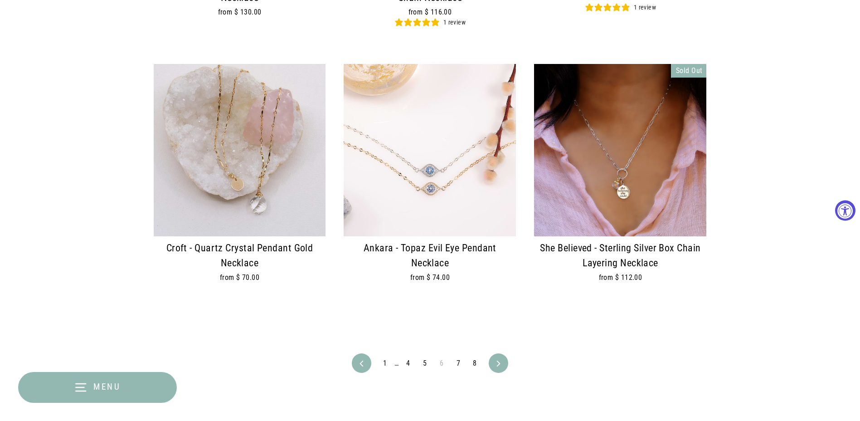
scroll to position [2130, 0]
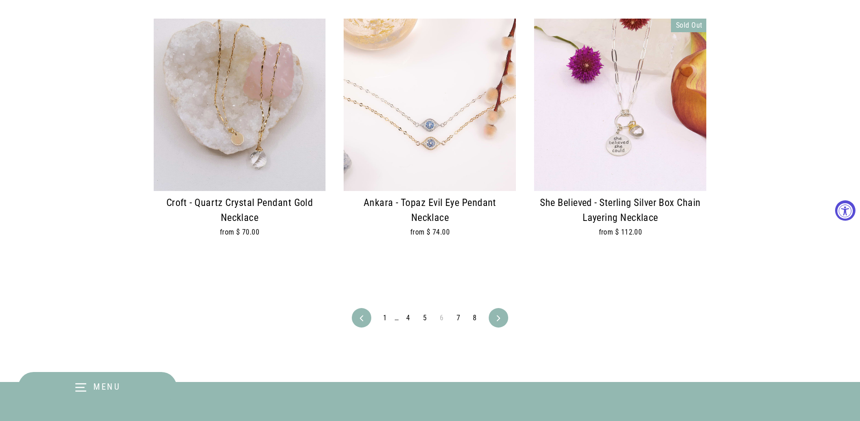
click at [502, 323] on link "Next" at bounding box center [498, 317] width 17 height 19
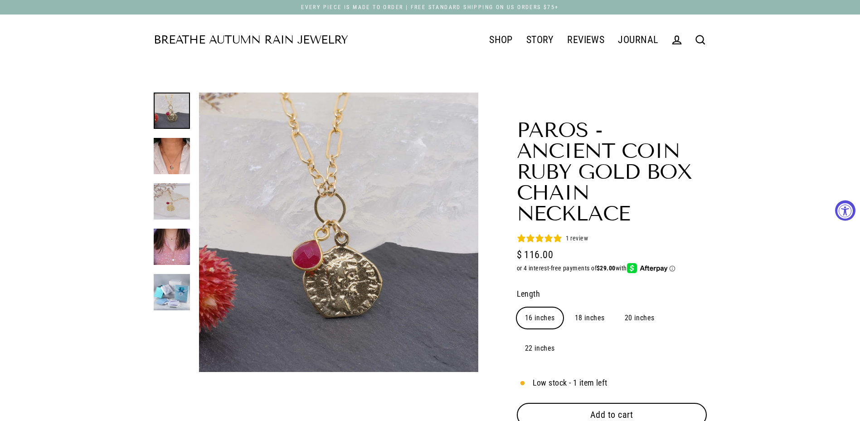
select select "3"
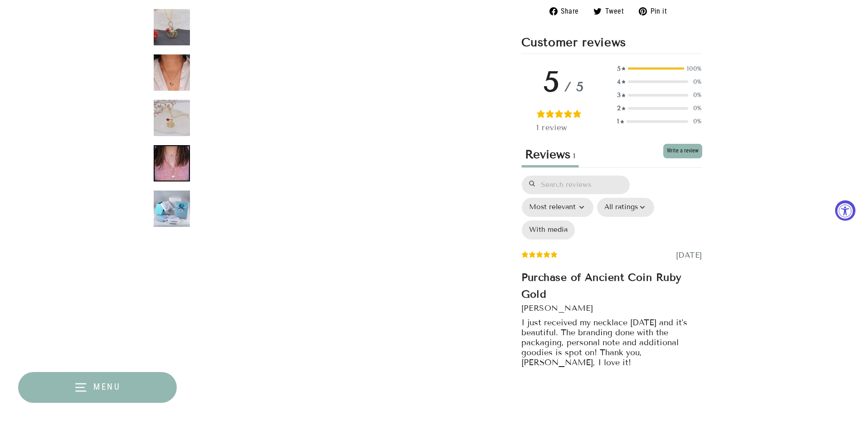
scroll to position [1133, 0]
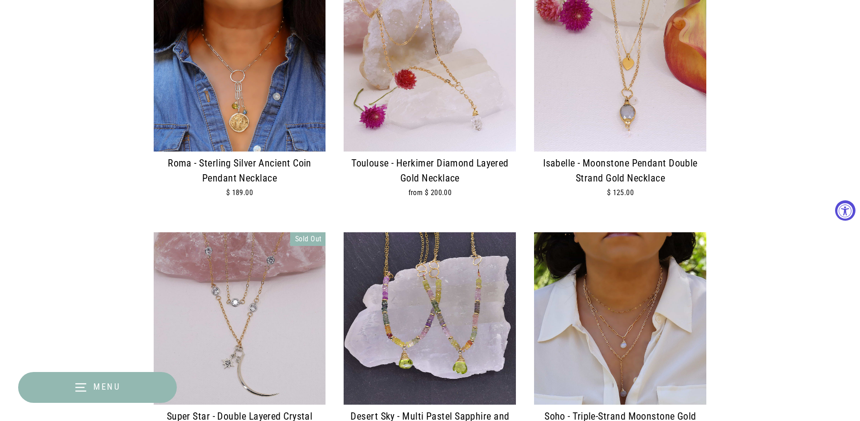
scroll to position [317, 0]
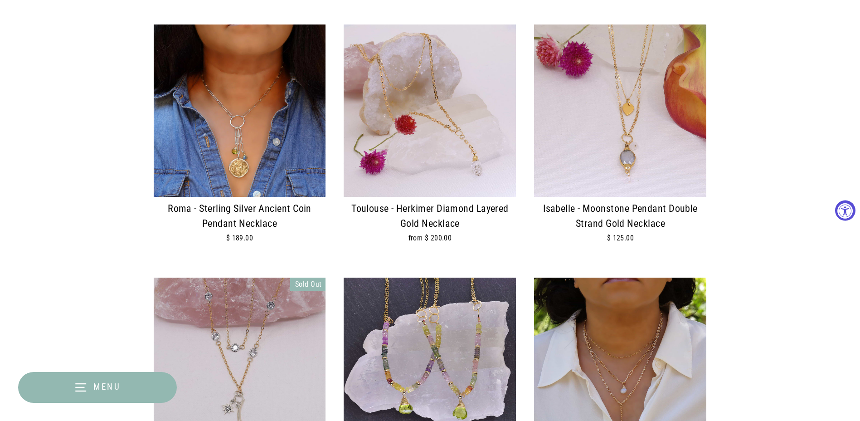
click at [213, 105] on img at bounding box center [240, 110] width 172 height 172
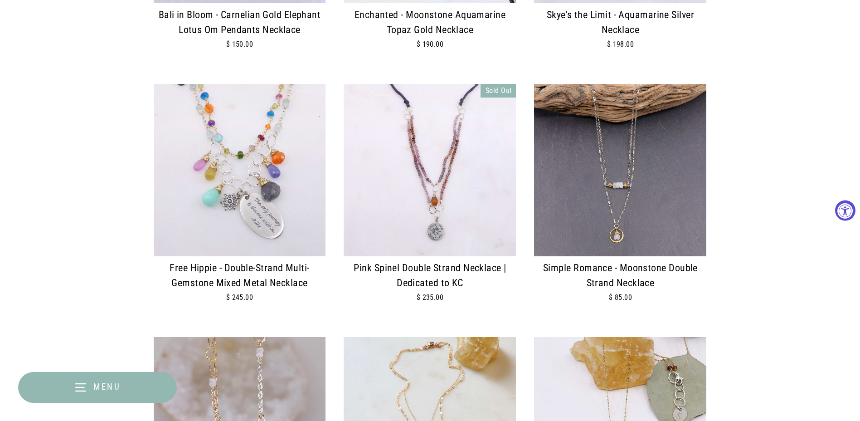
scroll to position [1450, 0]
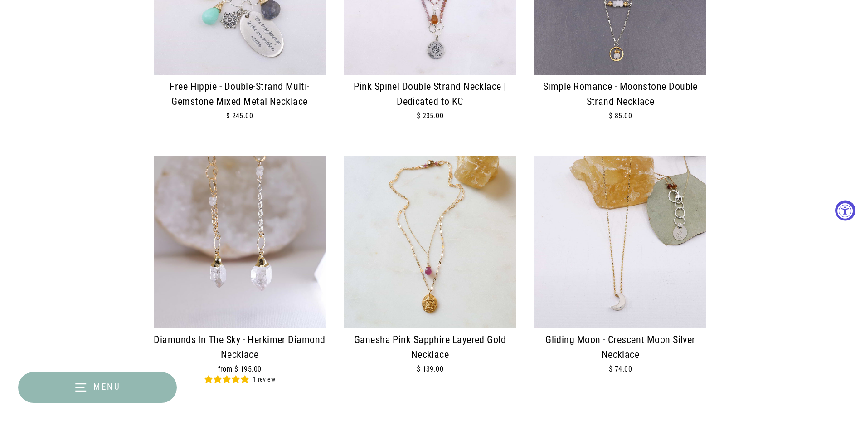
click at [606, 222] on img at bounding box center [620, 241] width 172 height 172
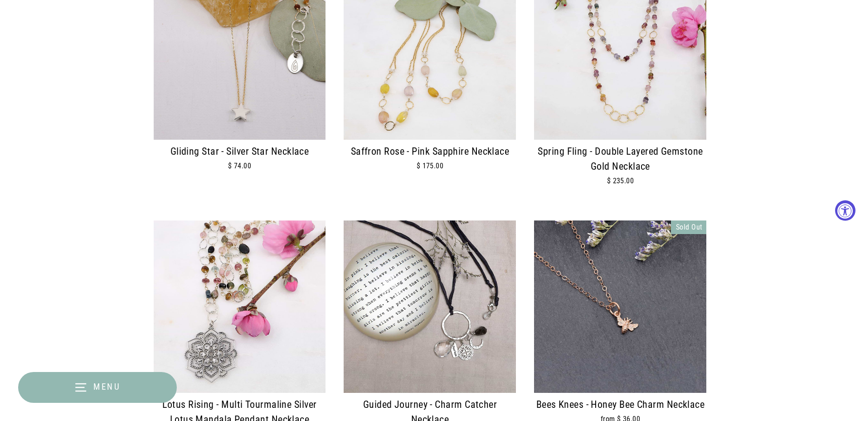
scroll to position [2040, 0]
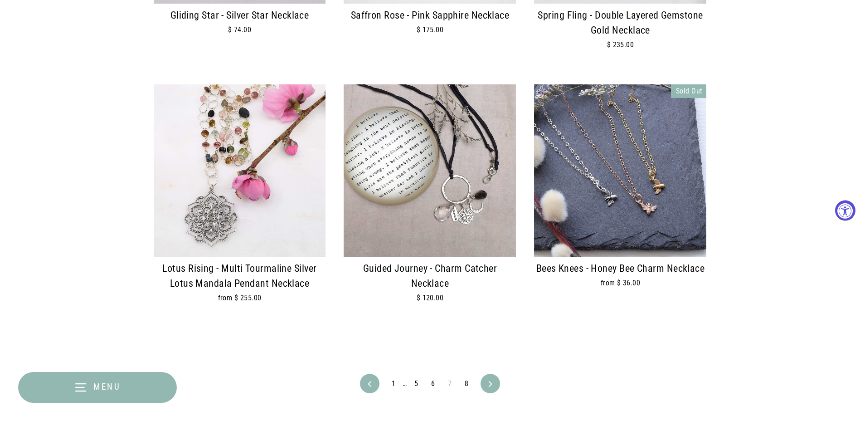
click at [484, 383] on link "Next" at bounding box center [490, 382] width 17 height 19
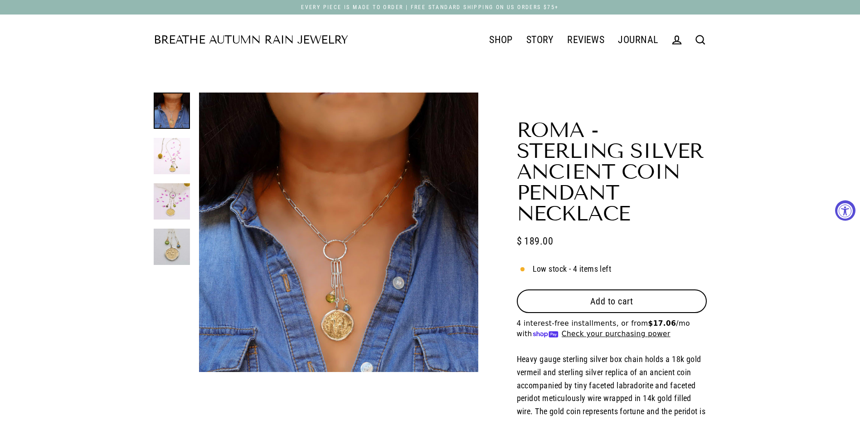
select select "3"
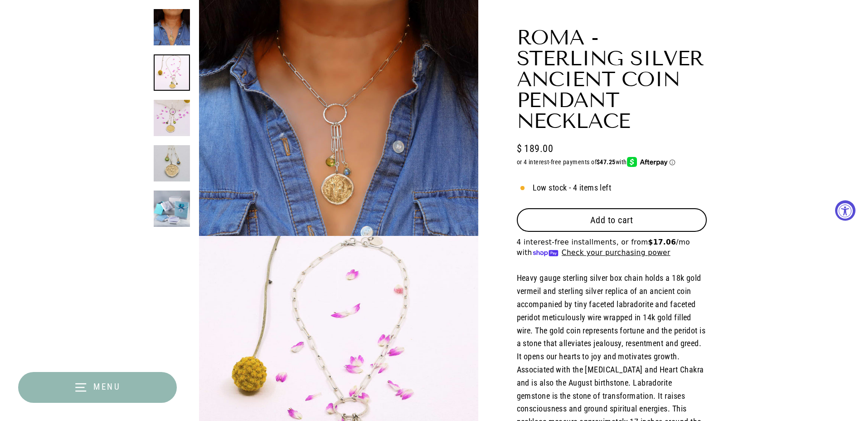
scroll to position [91, 0]
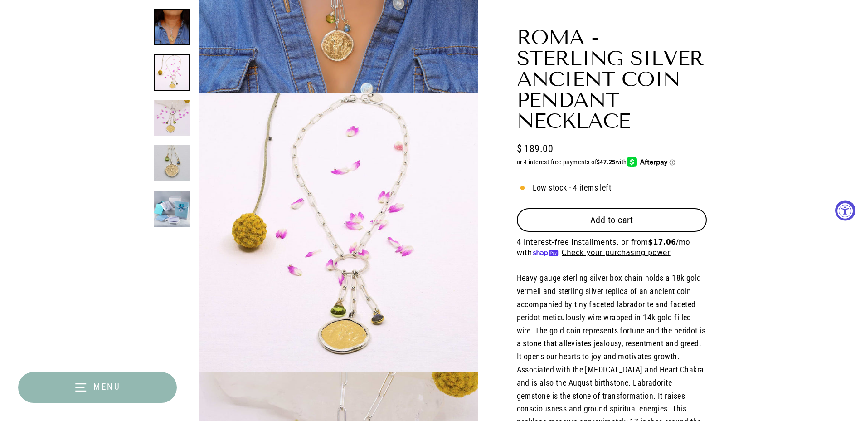
click at [173, 64] on link at bounding box center [172, 72] width 36 height 36
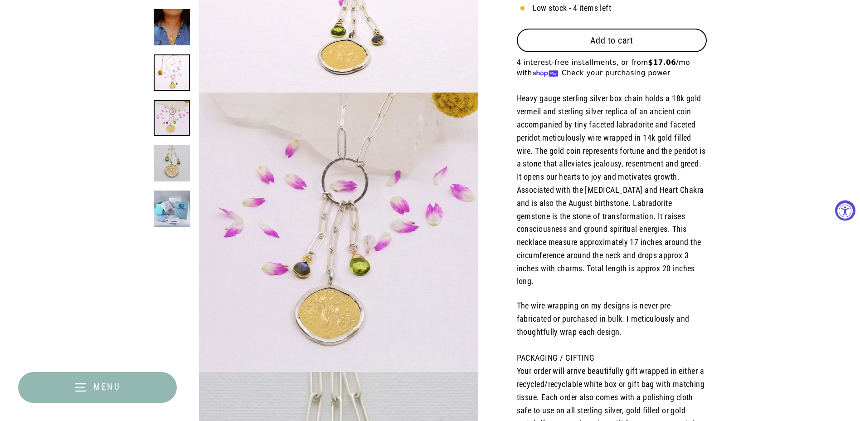
click at [179, 131] on link at bounding box center [172, 118] width 36 height 36
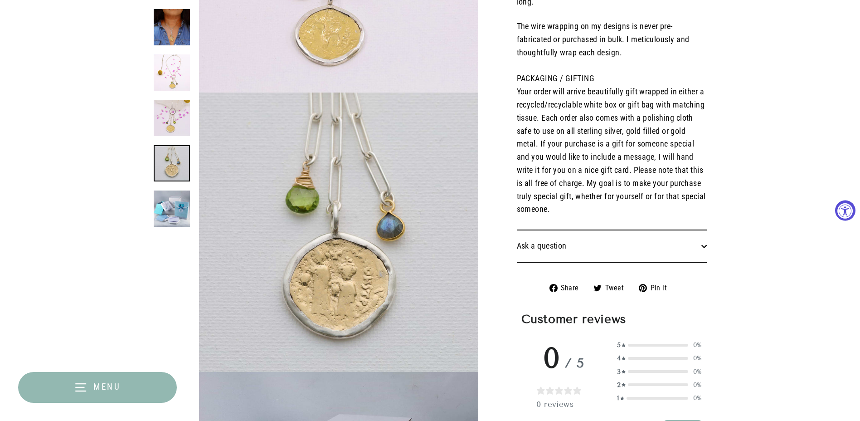
click at [178, 165] on link at bounding box center [172, 163] width 36 height 36
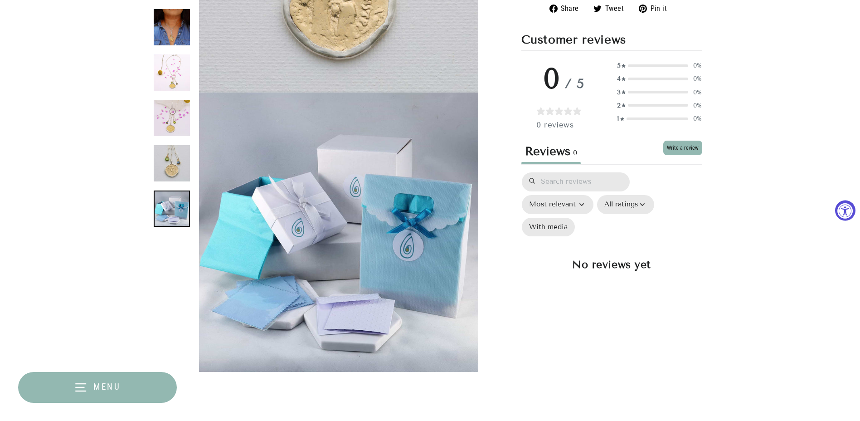
click at [185, 212] on img at bounding box center [172, 208] width 36 height 36
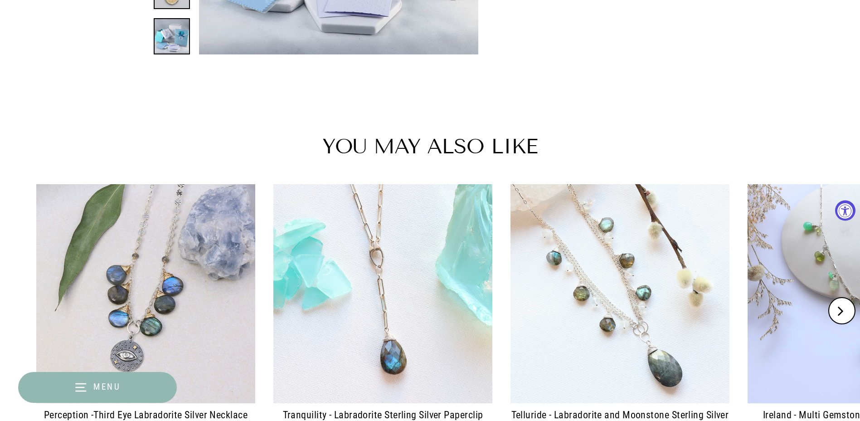
scroll to position [1479, 0]
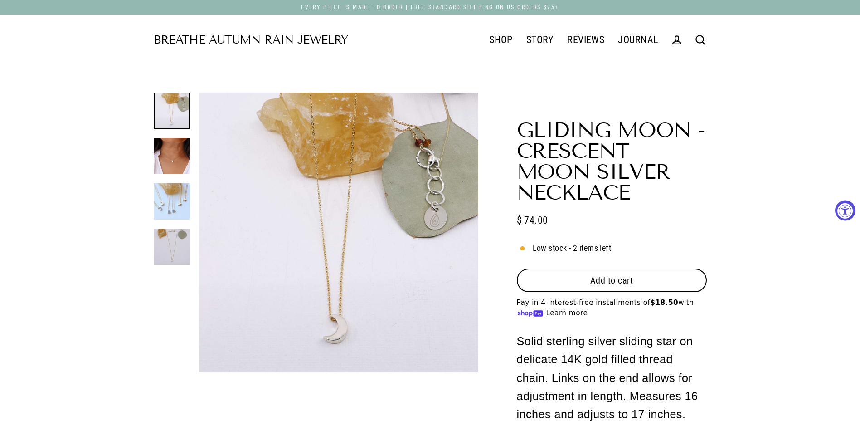
select select "3"
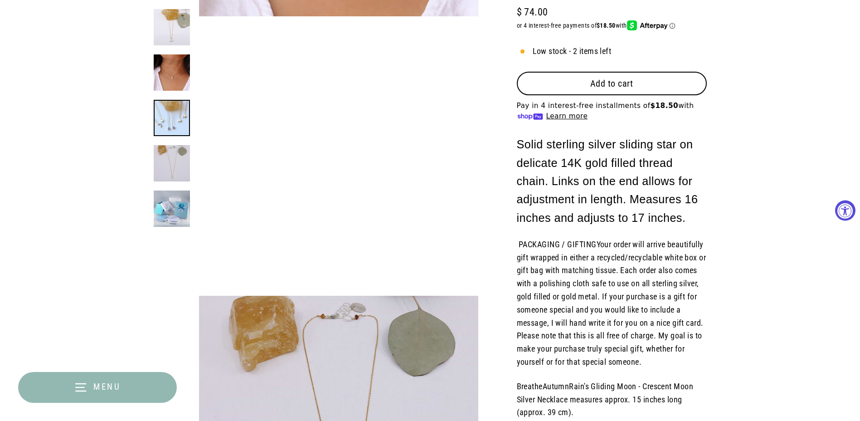
scroll to position [725, 0]
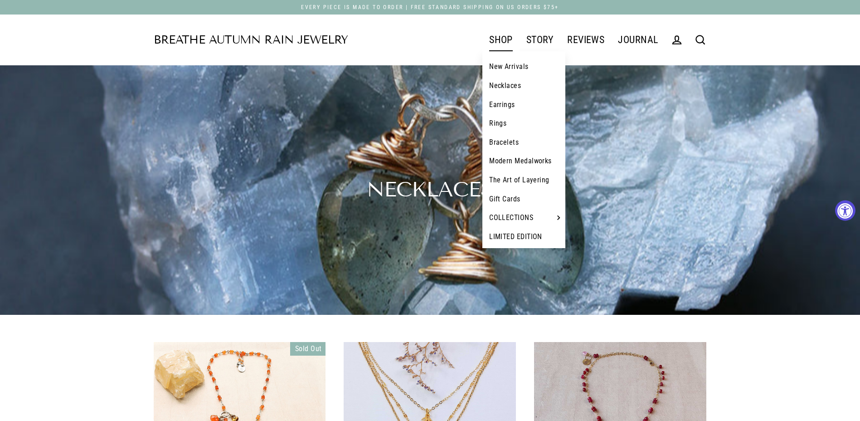
click at [509, 64] on link "New Arrivals" at bounding box center [523, 66] width 83 height 19
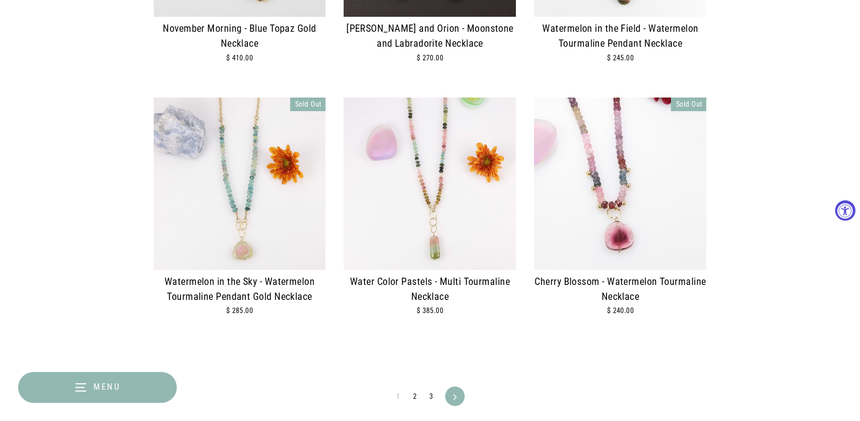
scroll to position [1994, 0]
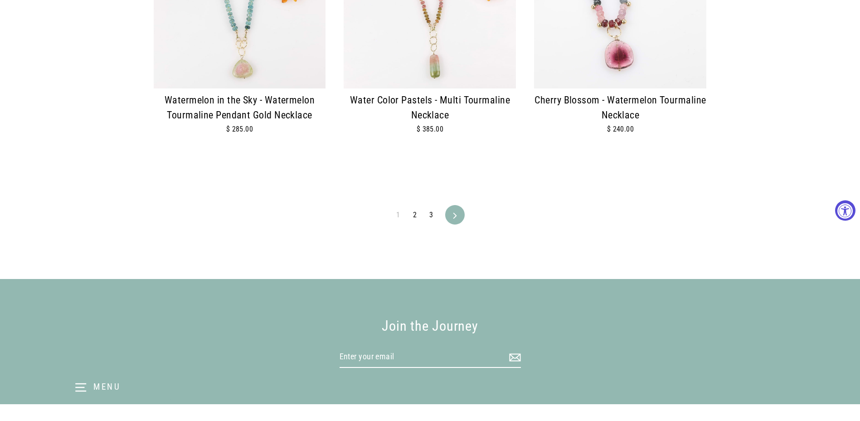
click at [446, 212] on link "Next" at bounding box center [454, 214] width 17 height 19
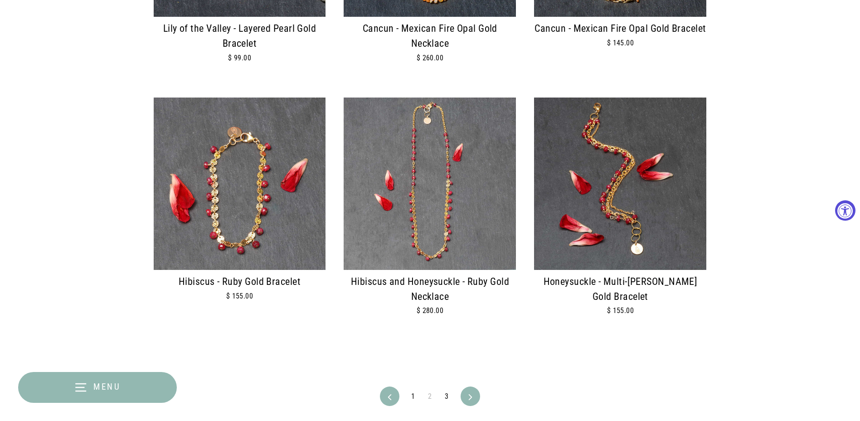
scroll to position [1994, 0]
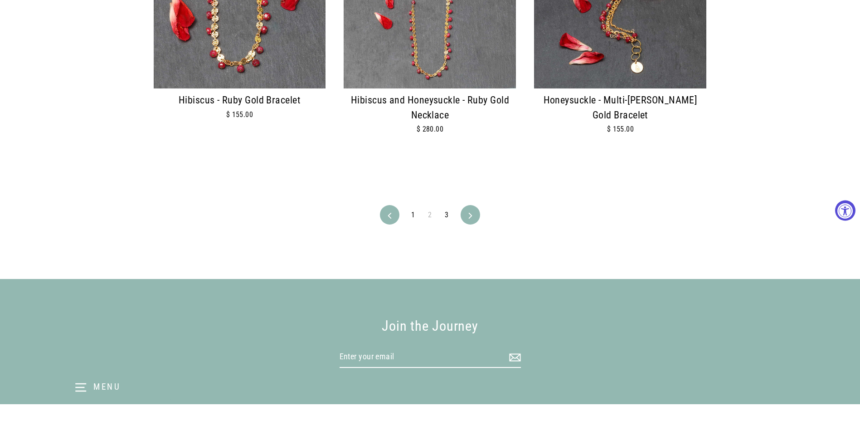
click at [477, 215] on link "Next" at bounding box center [470, 214] width 17 height 19
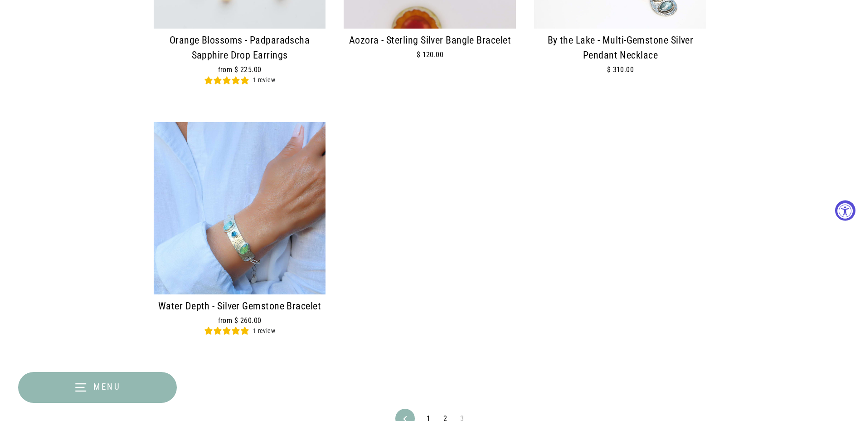
scroll to position [816, 0]
